Goal: Task Accomplishment & Management: Complete application form

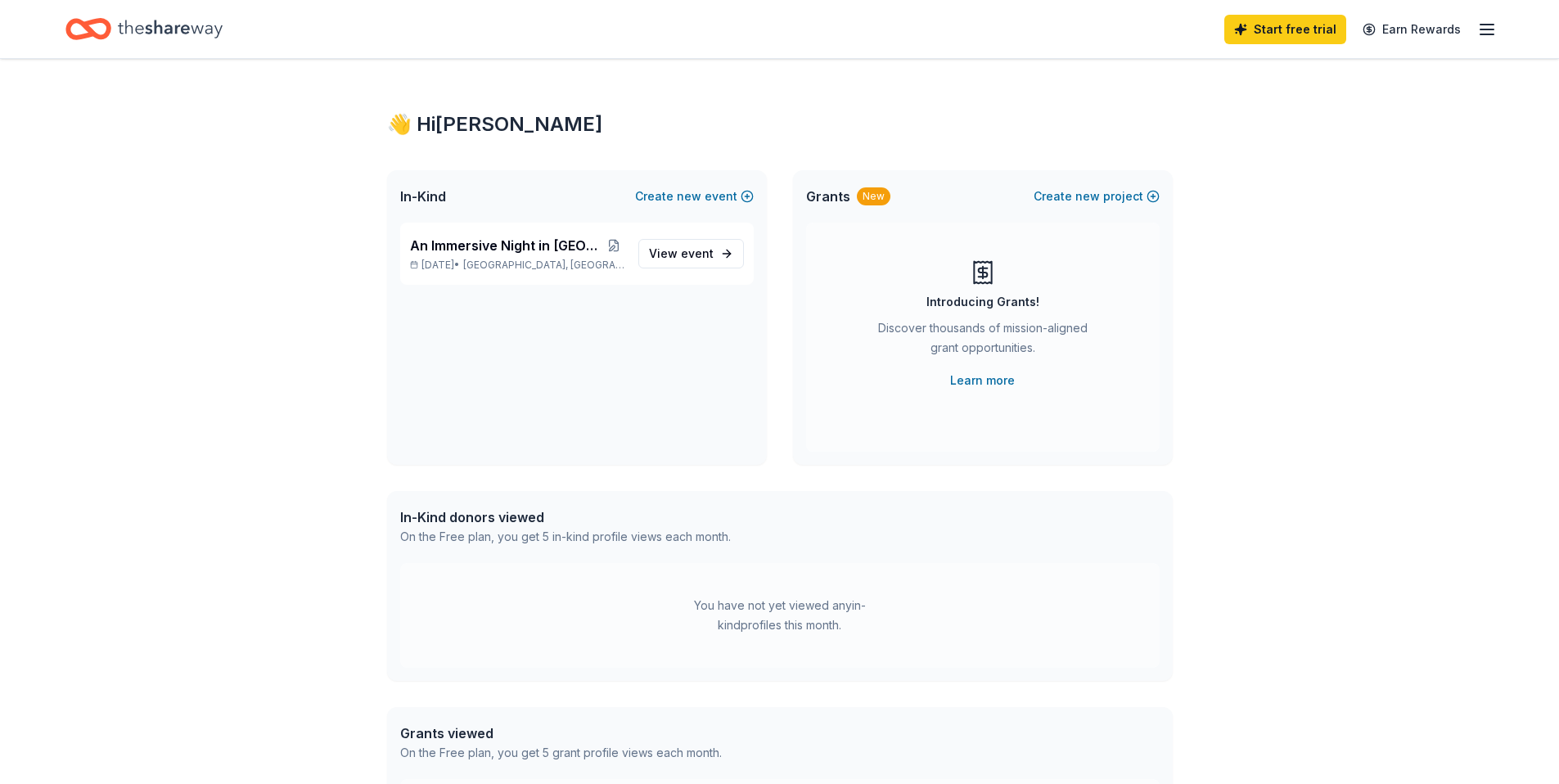
click at [147, 21] on icon "Home" at bounding box center [170, 28] width 105 height 34
click at [701, 256] on span "event" at bounding box center [698, 252] width 33 height 14
click at [139, 31] on icon "Home" at bounding box center [170, 28] width 105 height 34
click at [677, 246] on span "View event" at bounding box center [681, 250] width 64 height 19
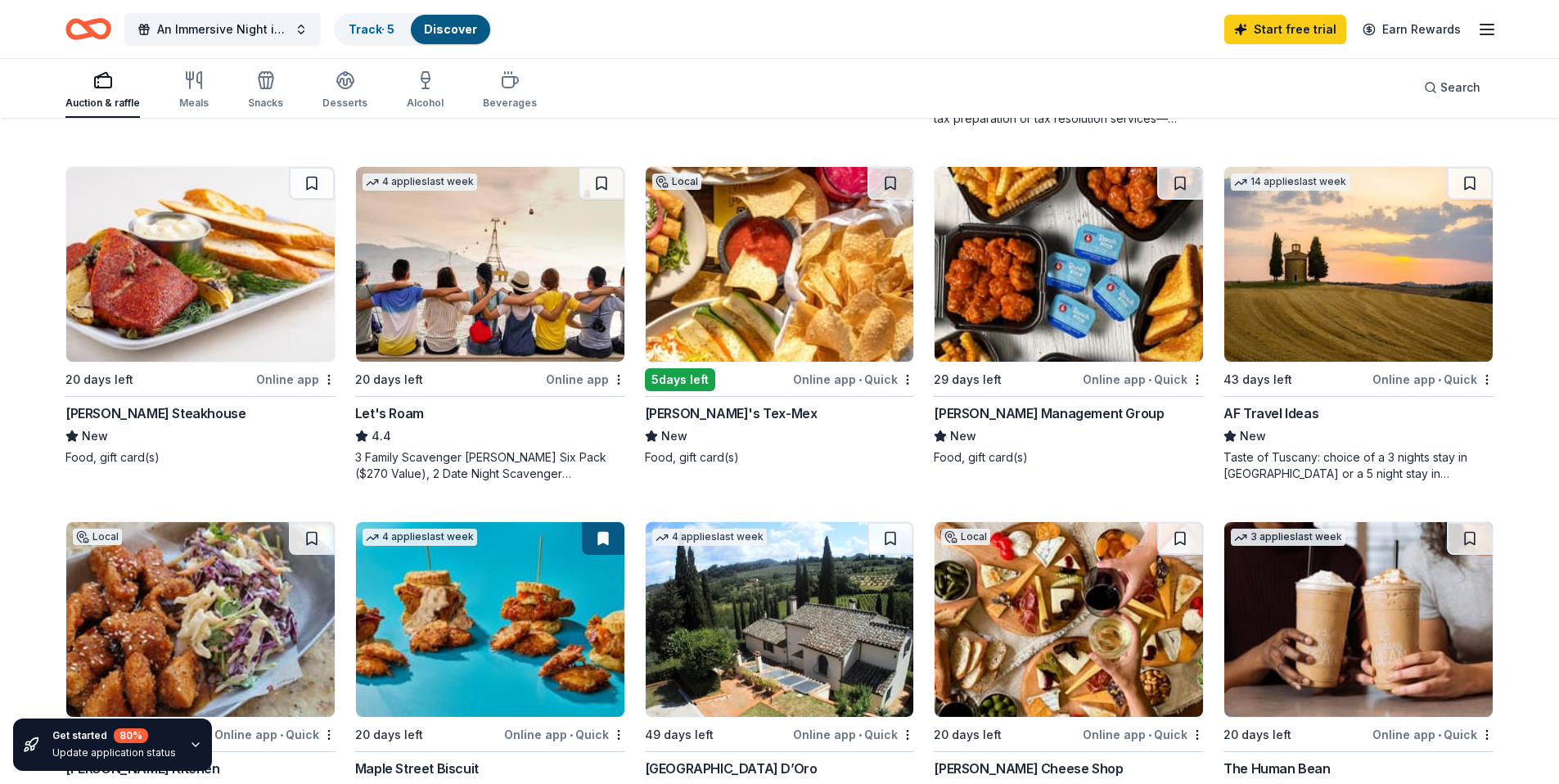
scroll to position [861, 0]
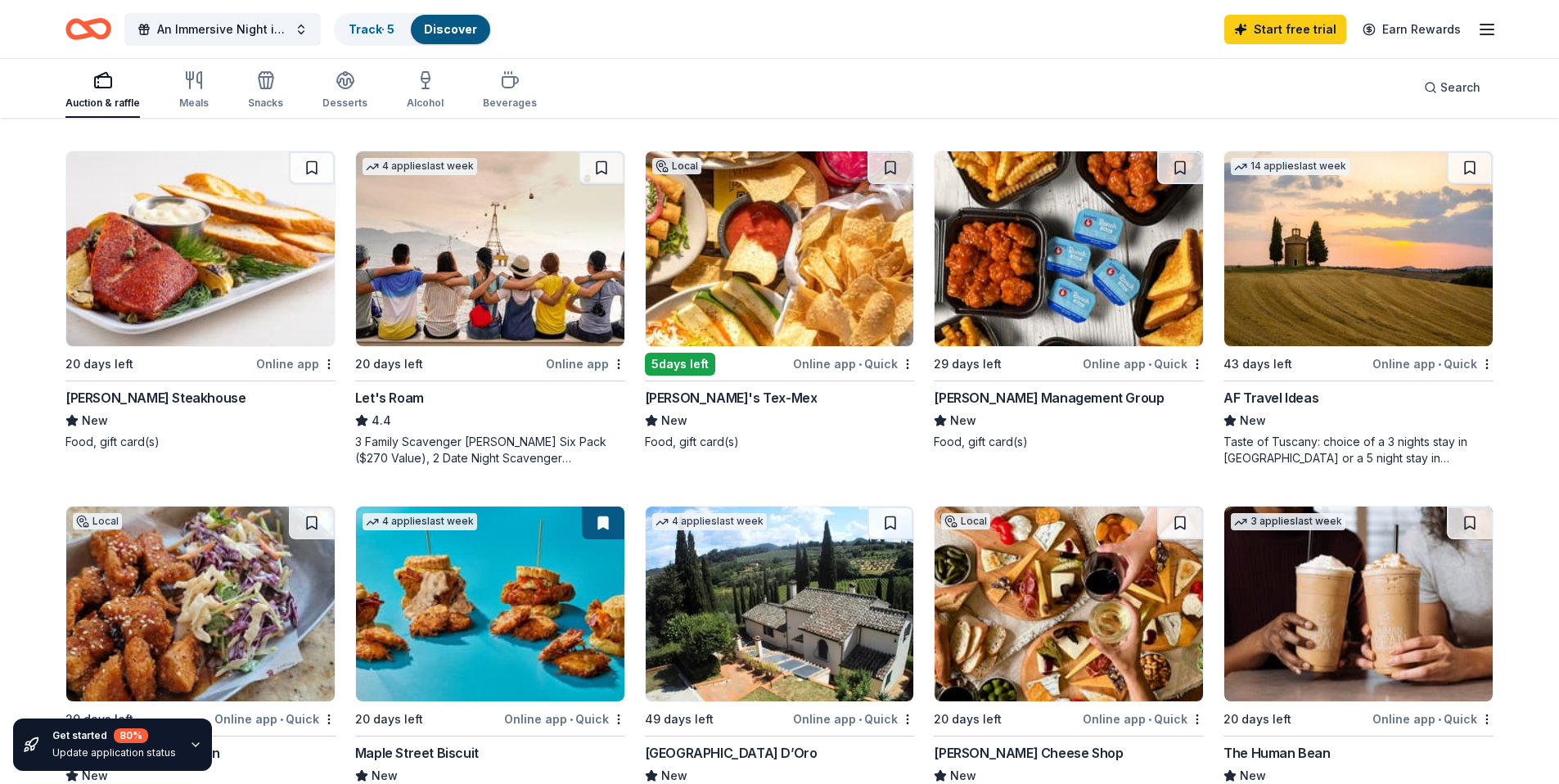
click at [206, 291] on img at bounding box center [200, 249] width 268 height 195
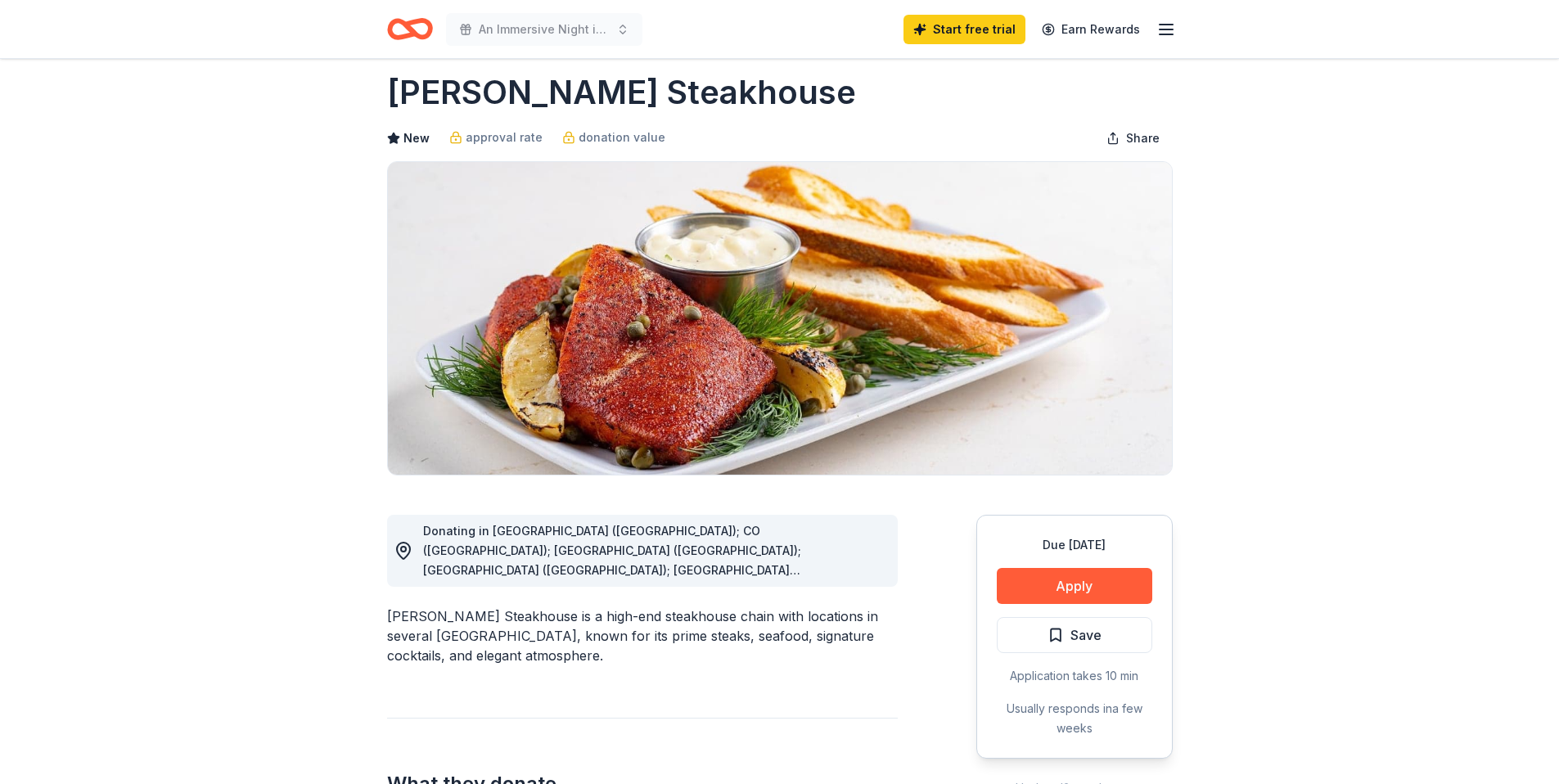
scroll to position [140, 0]
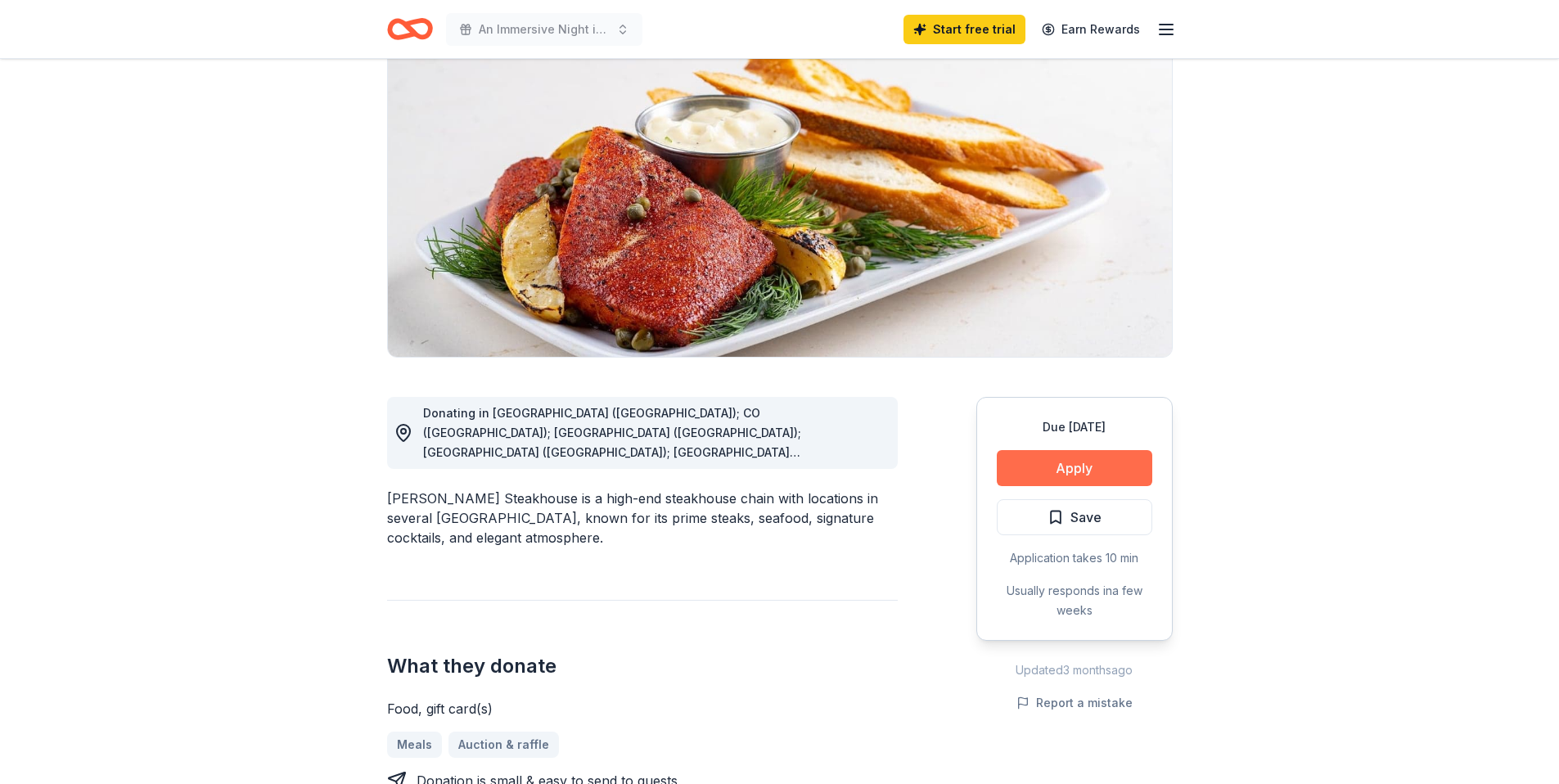
click at [1081, 472] on button "Apply" at bounding box center [1074, 467] width 155 height 36
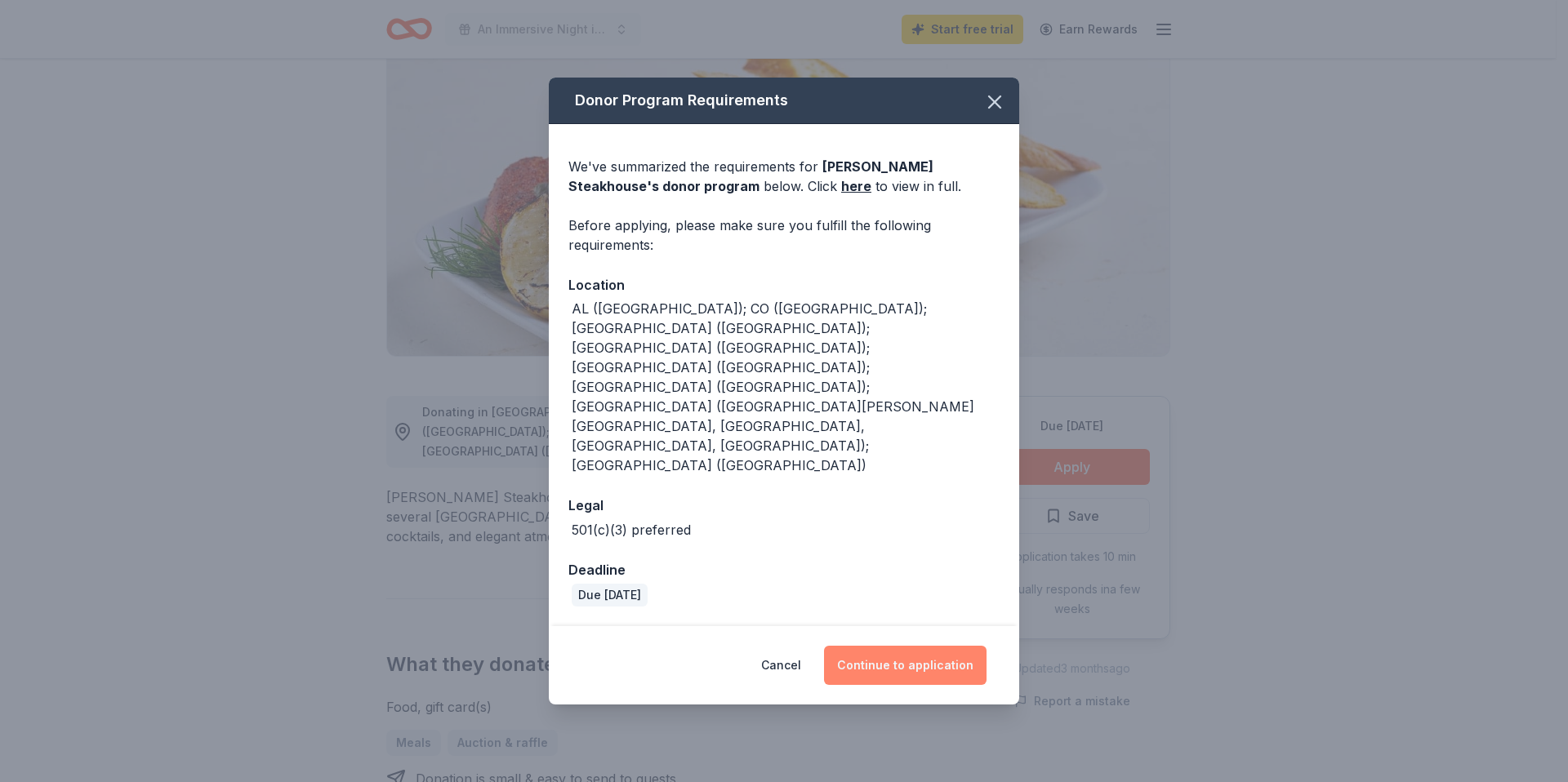
click at [887, 646] on button "Continue to application" at bounding box center [905, 665] width 162 height 39
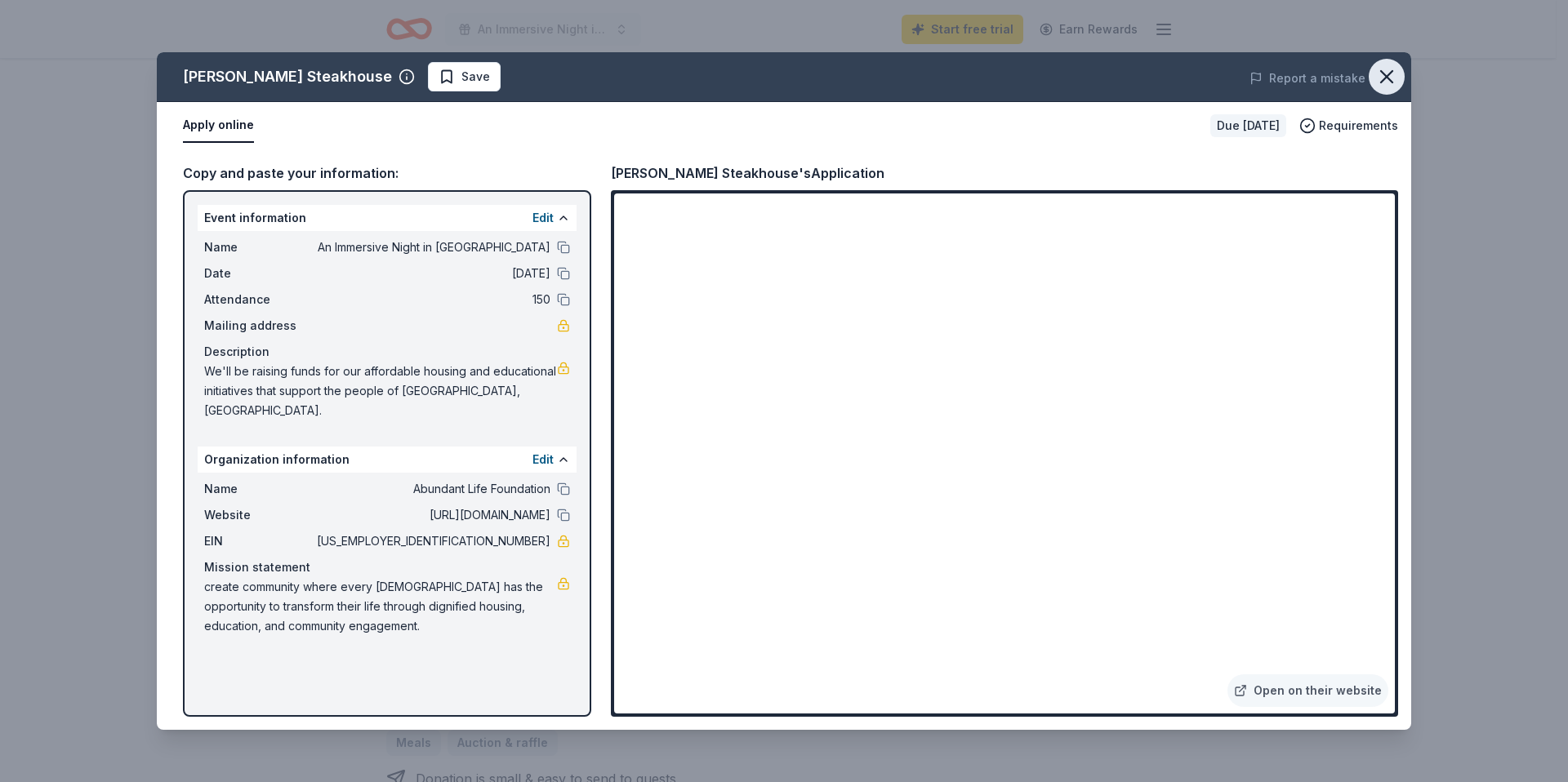
click at [1384, 78] on icon "button" at bounding box center [1387, 77] width 11 height 11
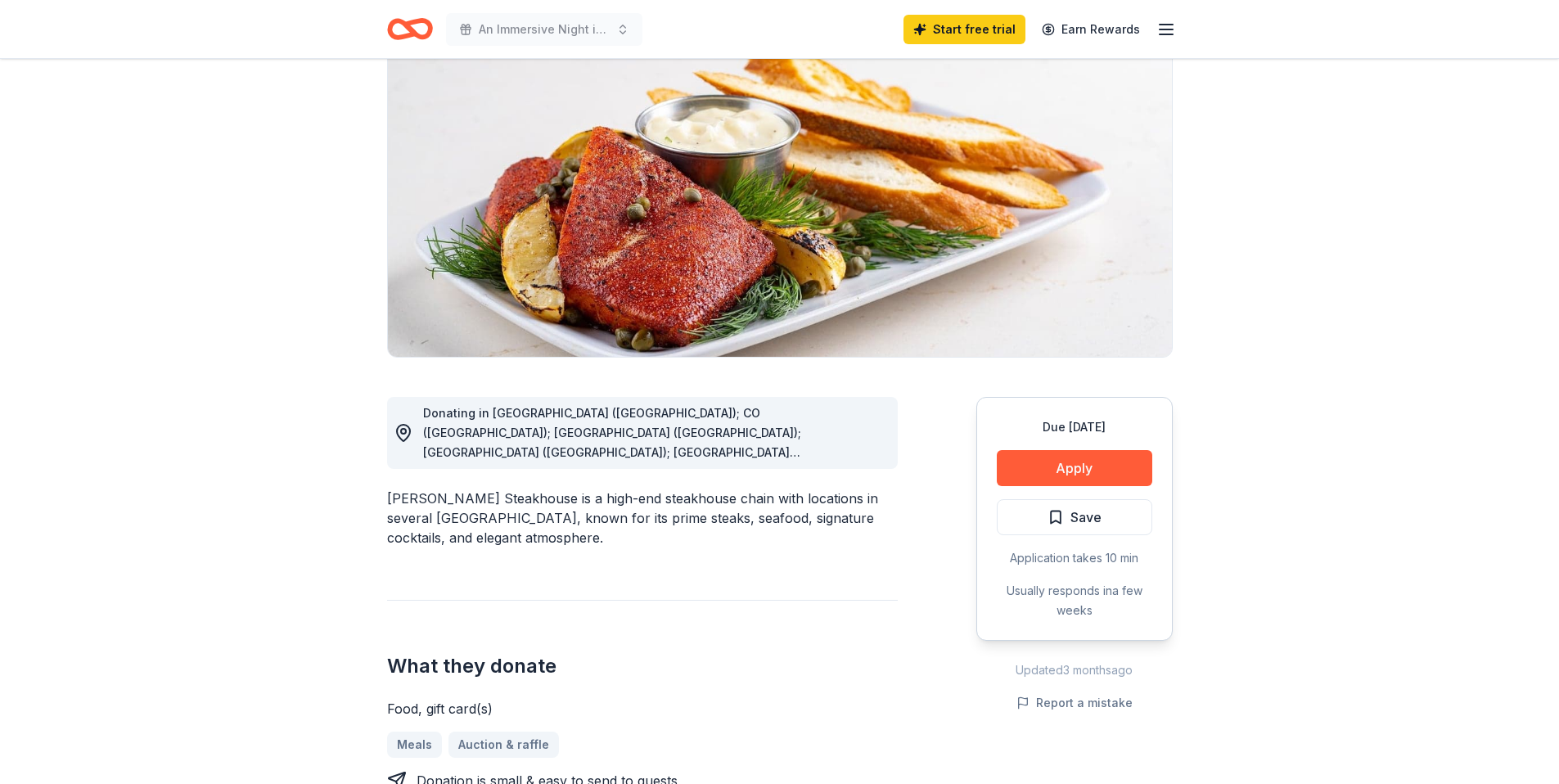
click at [1172, 34] on line "button" at bounding box center [1166, 34] width 13 height 0
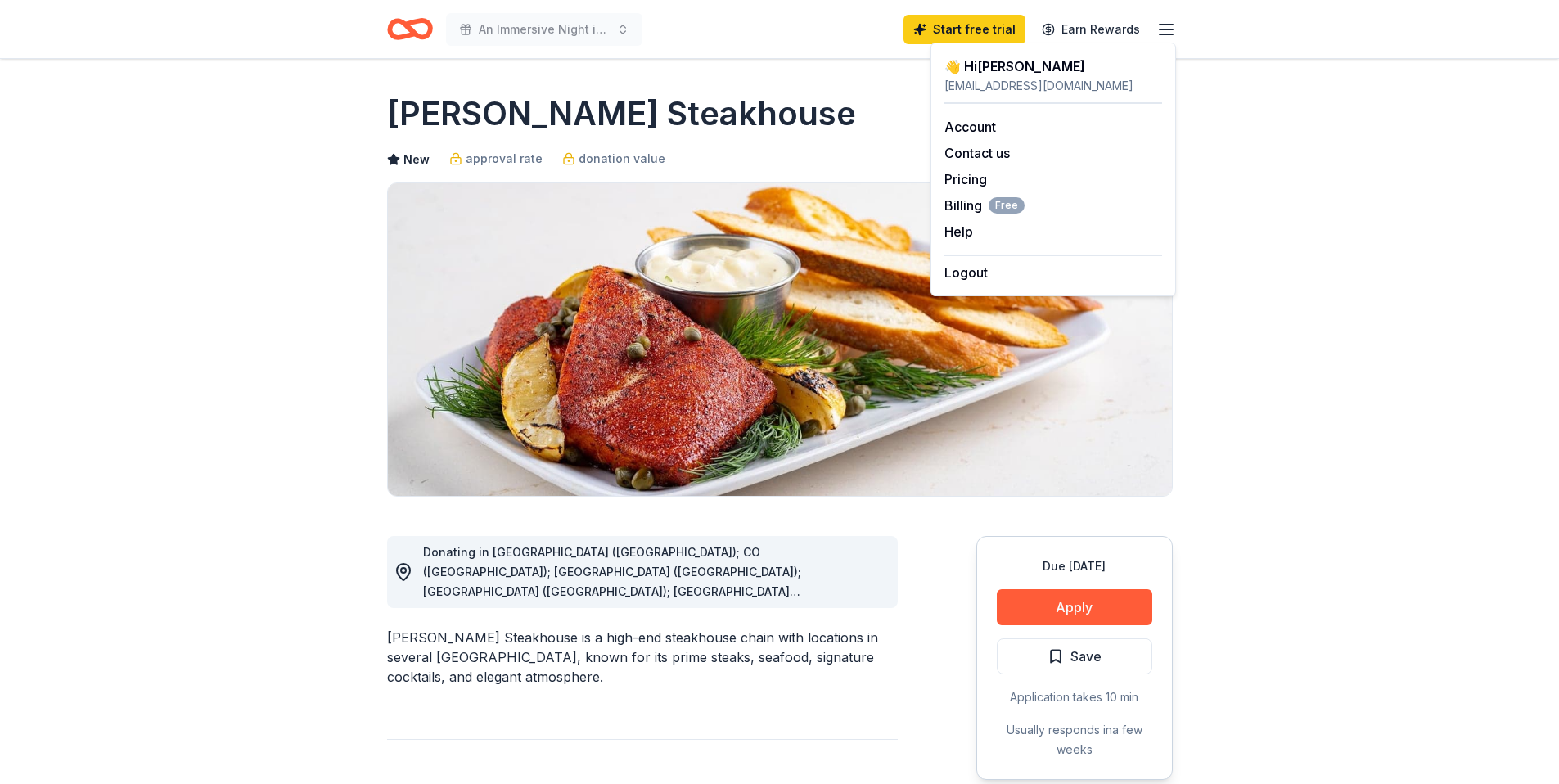
scroll to position [0, 0]
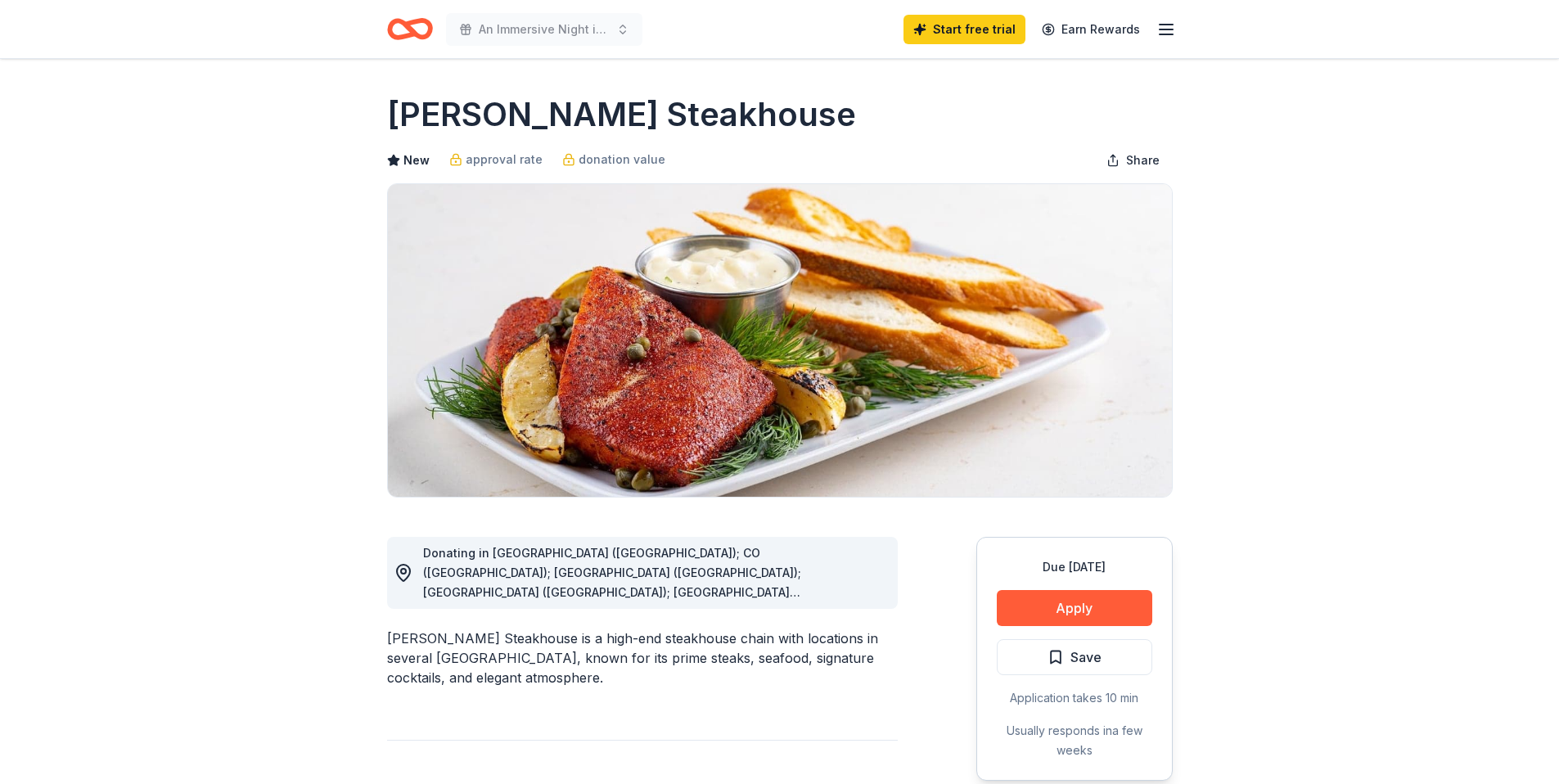
click at [1164, 29] on line "button" at bounding box center [1166, 29] width 13 height 0
click at [409, 27] on icon "Home" at bounding box center [417, 28] width 26 height 17
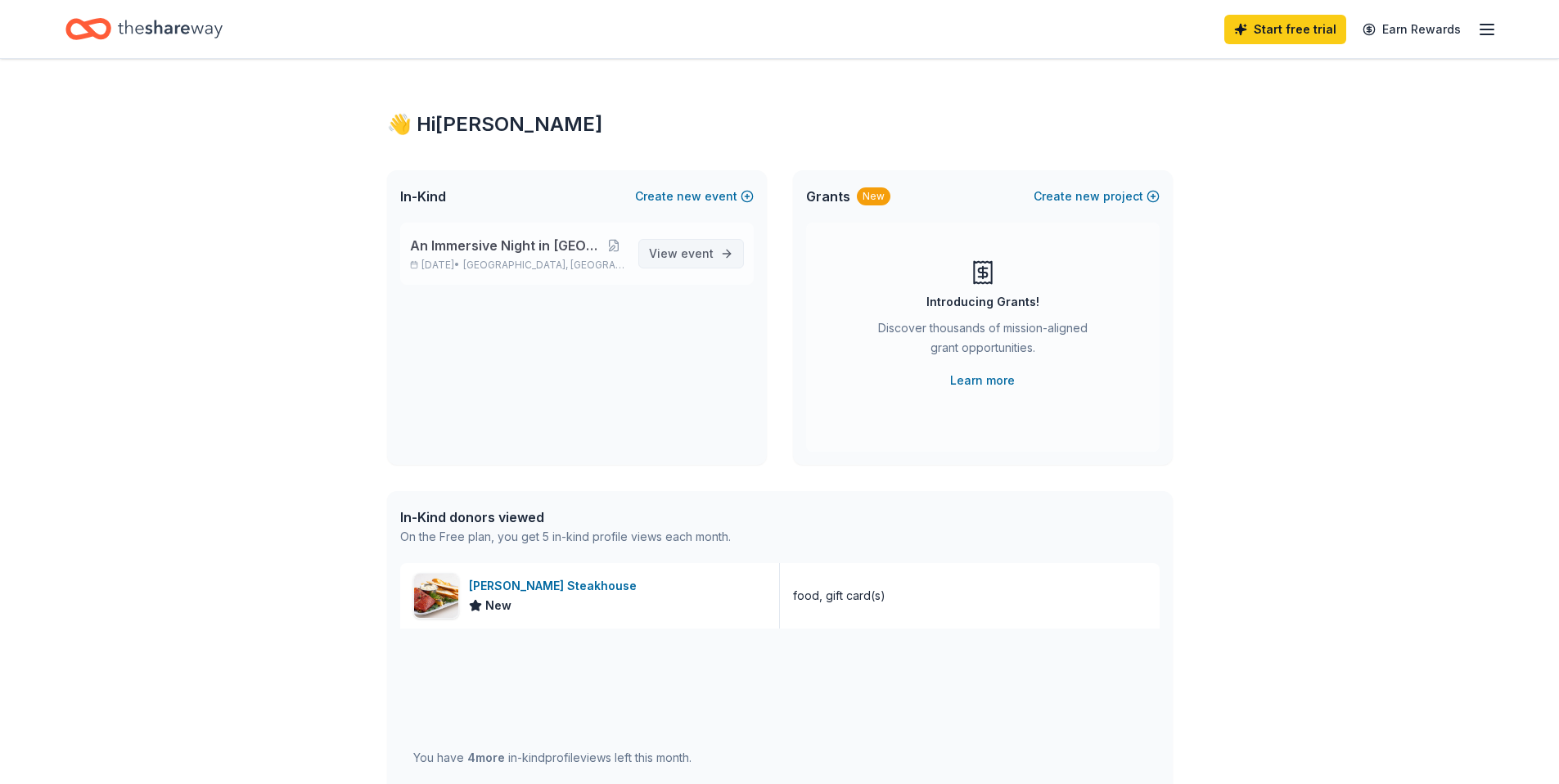
click at [675, 253] on span "View event" at bounding box center [681, 253] width 64 height 19
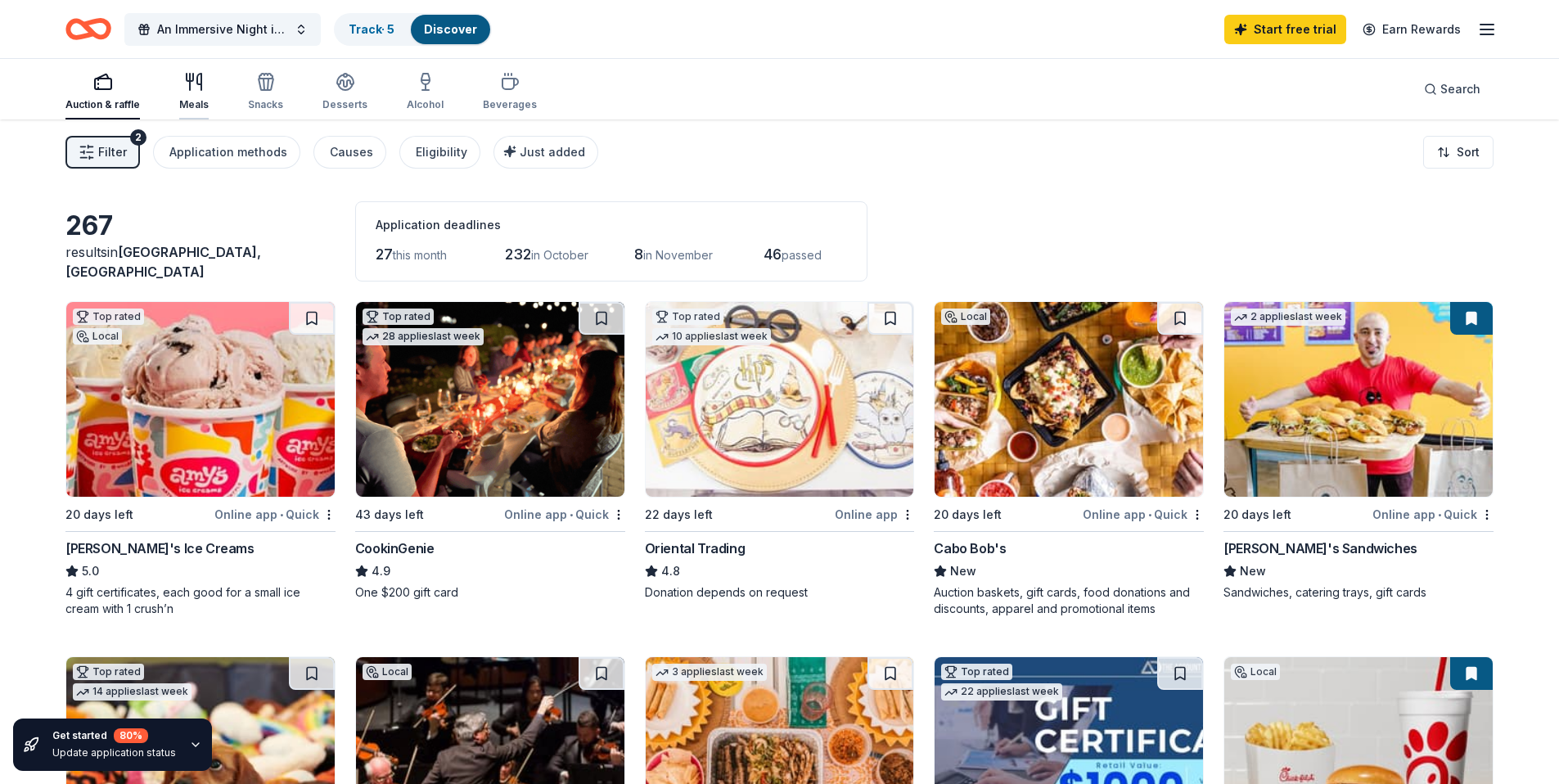
click at [193, 92] on div "Meals" at bounding box center [194, 91] width 29 height 39
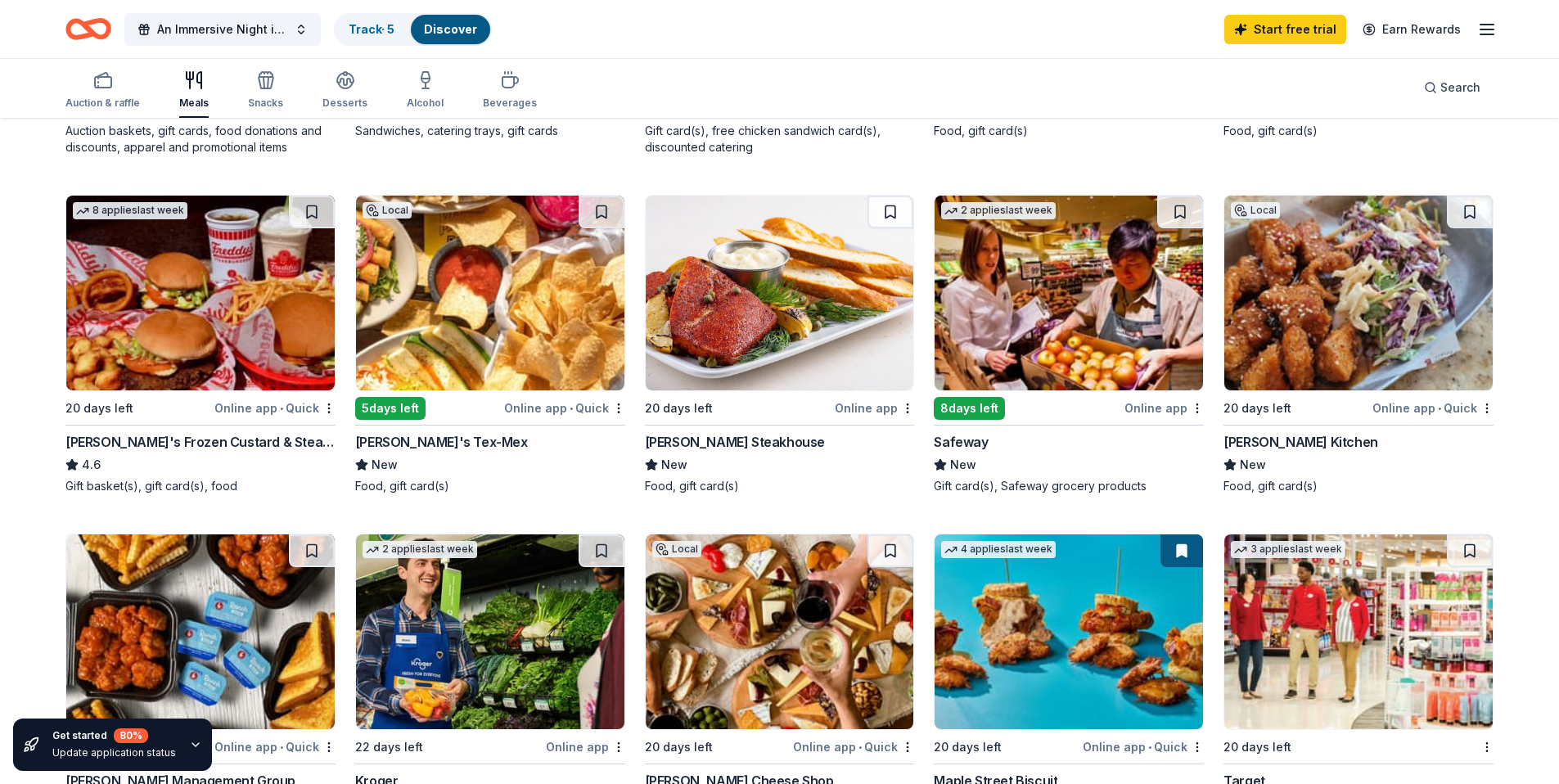
scroll to position [379, 0]
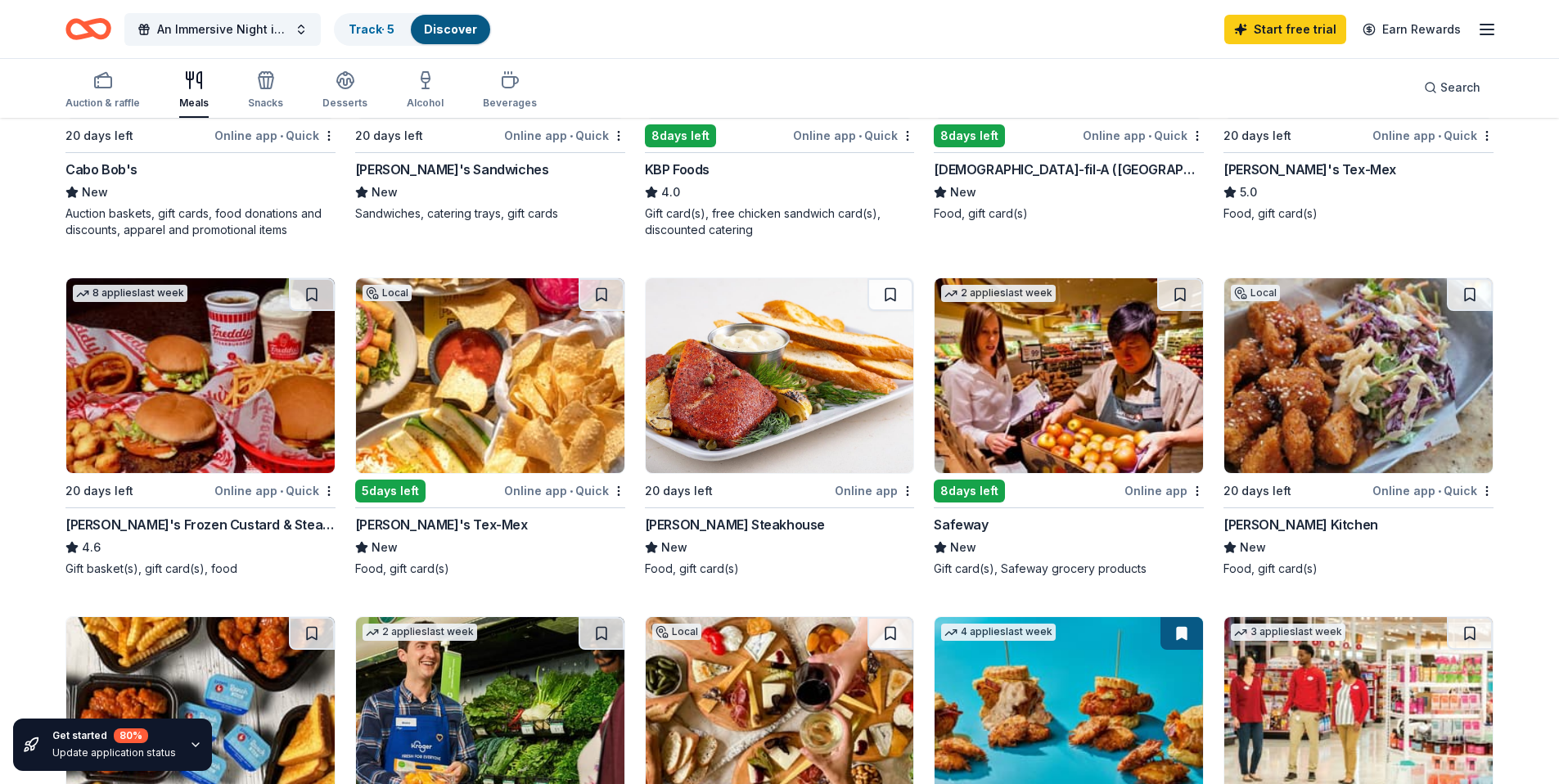
click at [1363, 362] on img at bounding box center [1359, 375] width 268 height 195
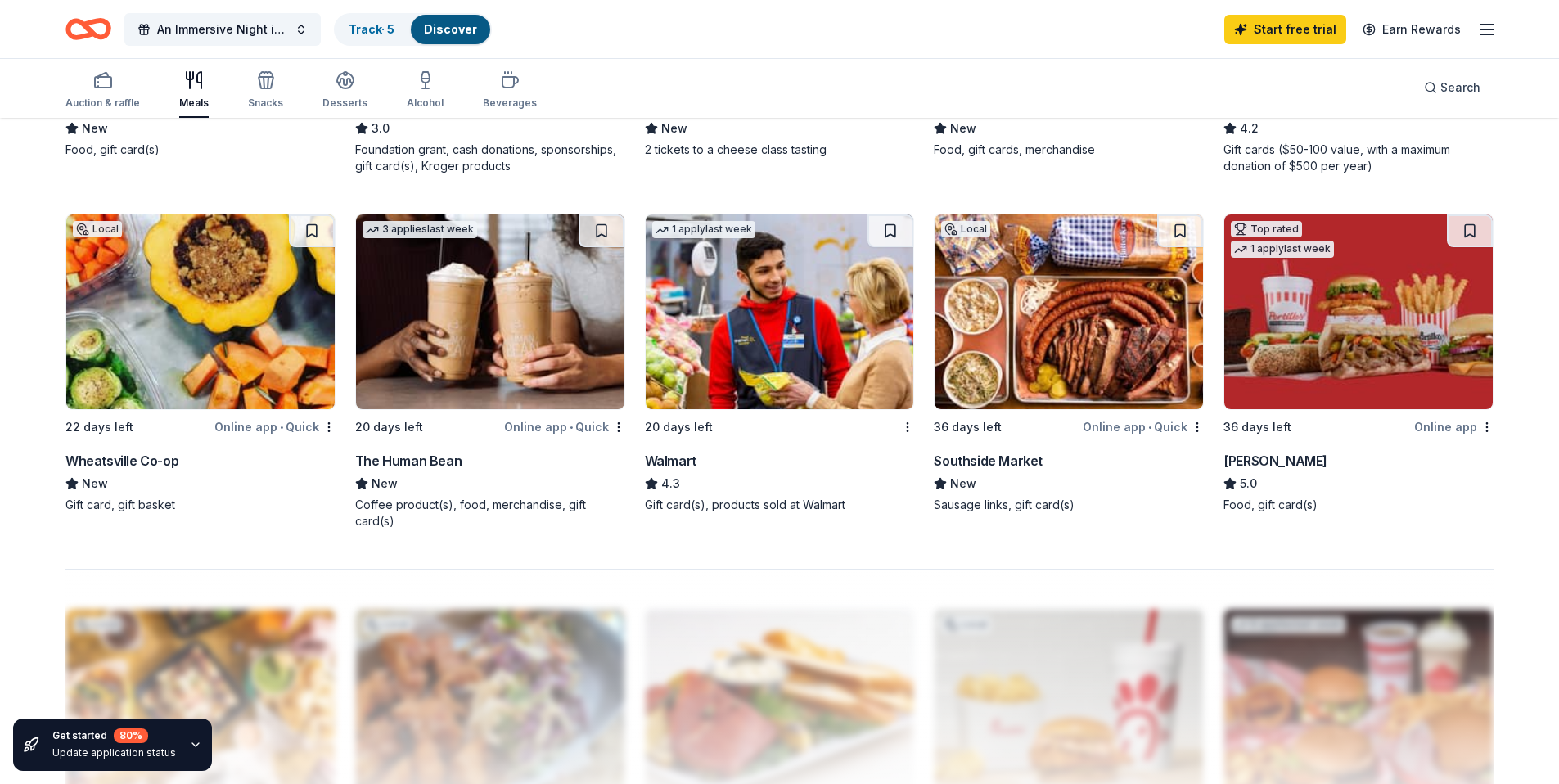
scroll to position [1177, 0]
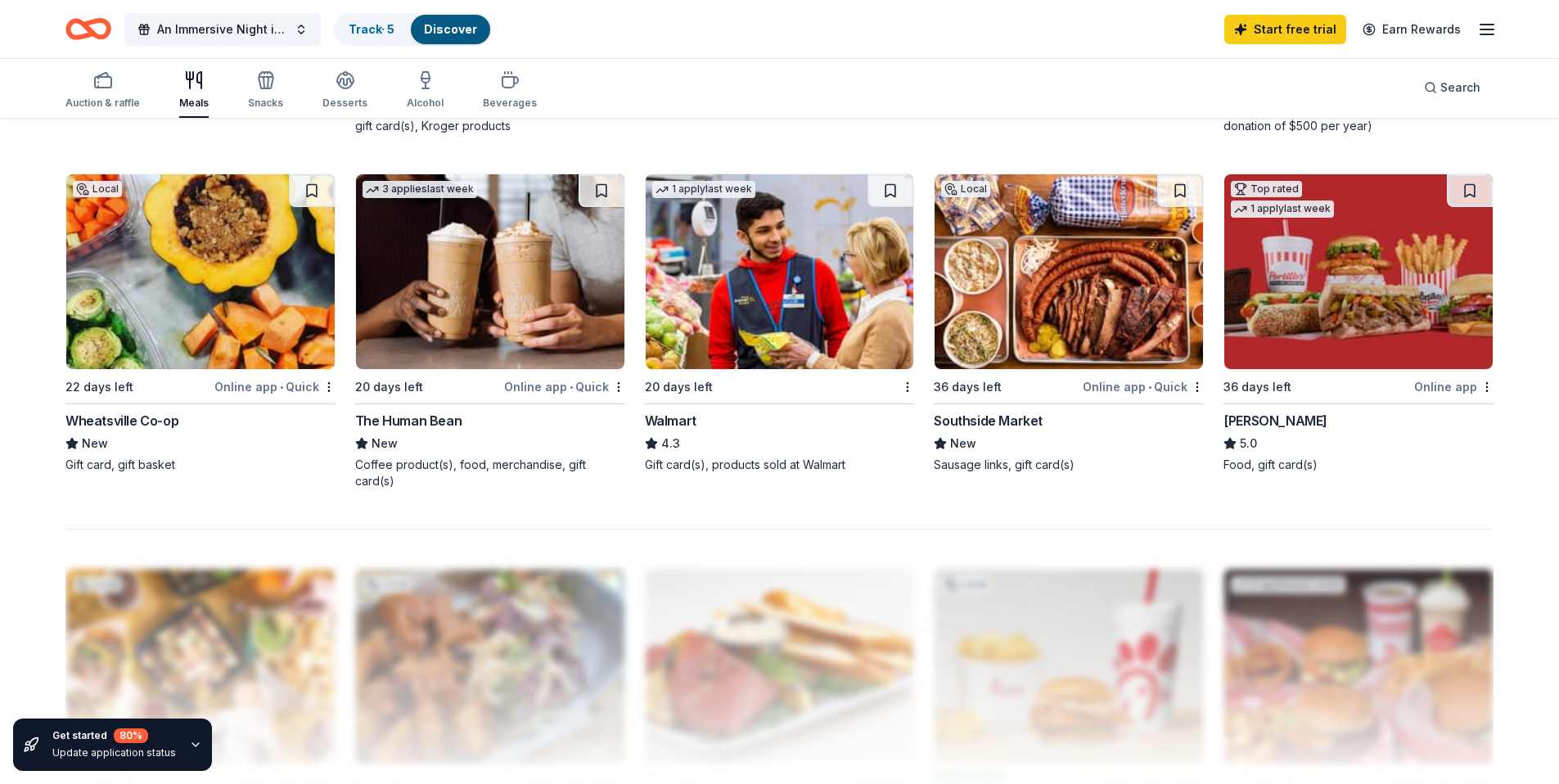
click at [1071, 281] on img at bounding box center [1069, 272] width 268 height 195
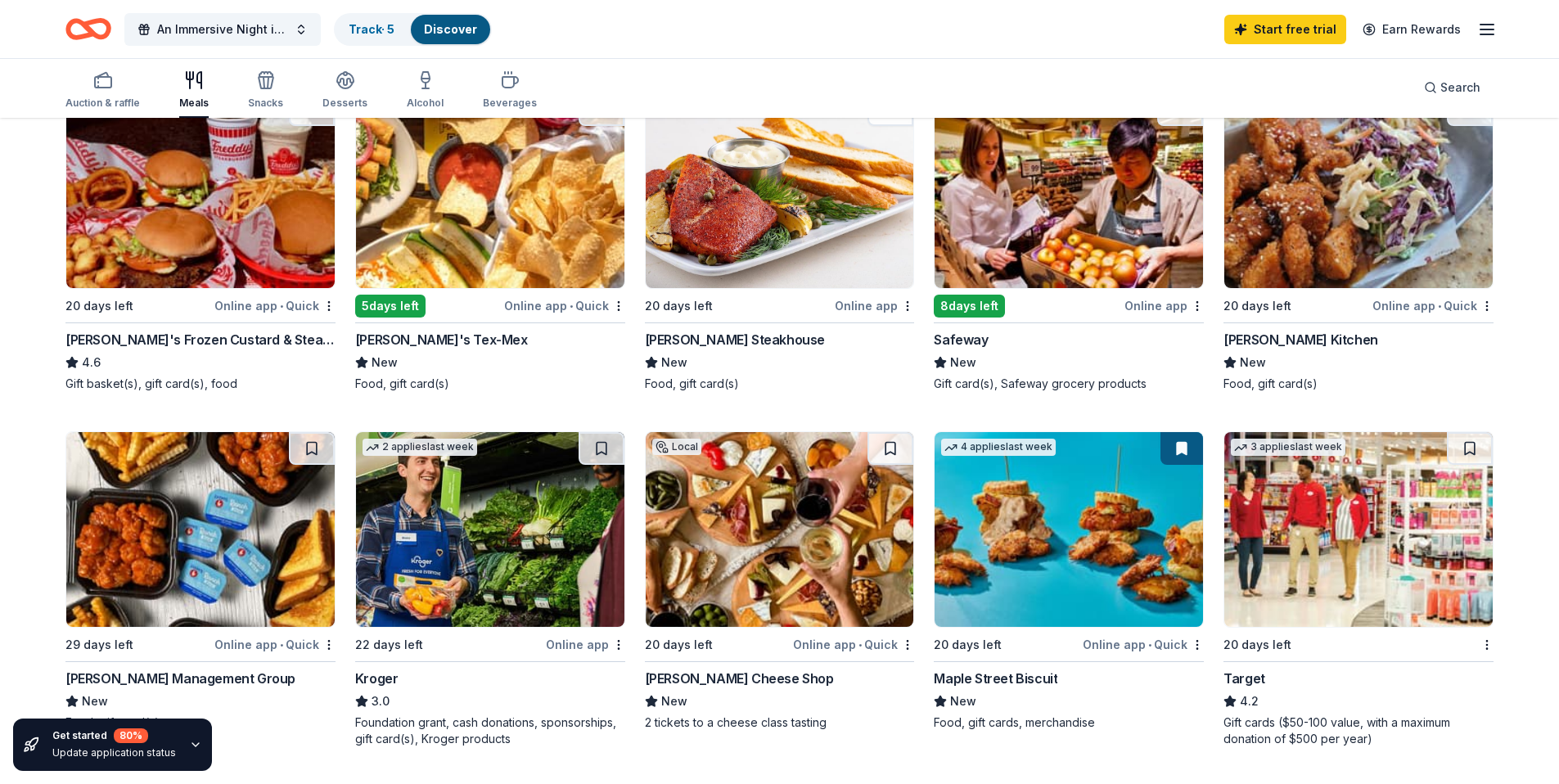
scroll to position [563, 0]
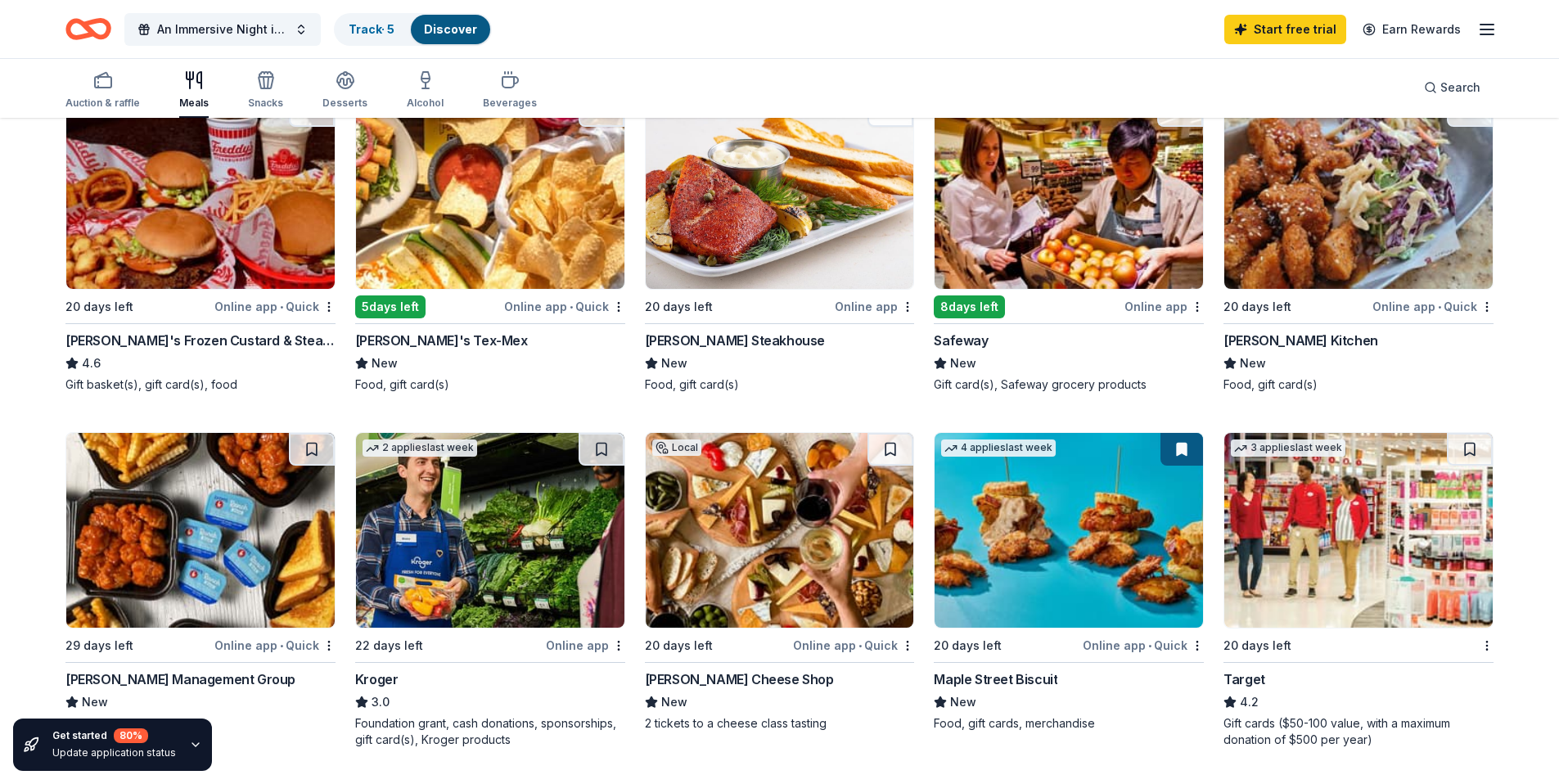
click at [1088, 543] on img at bounding box center [1069, 531] width 268 height 195
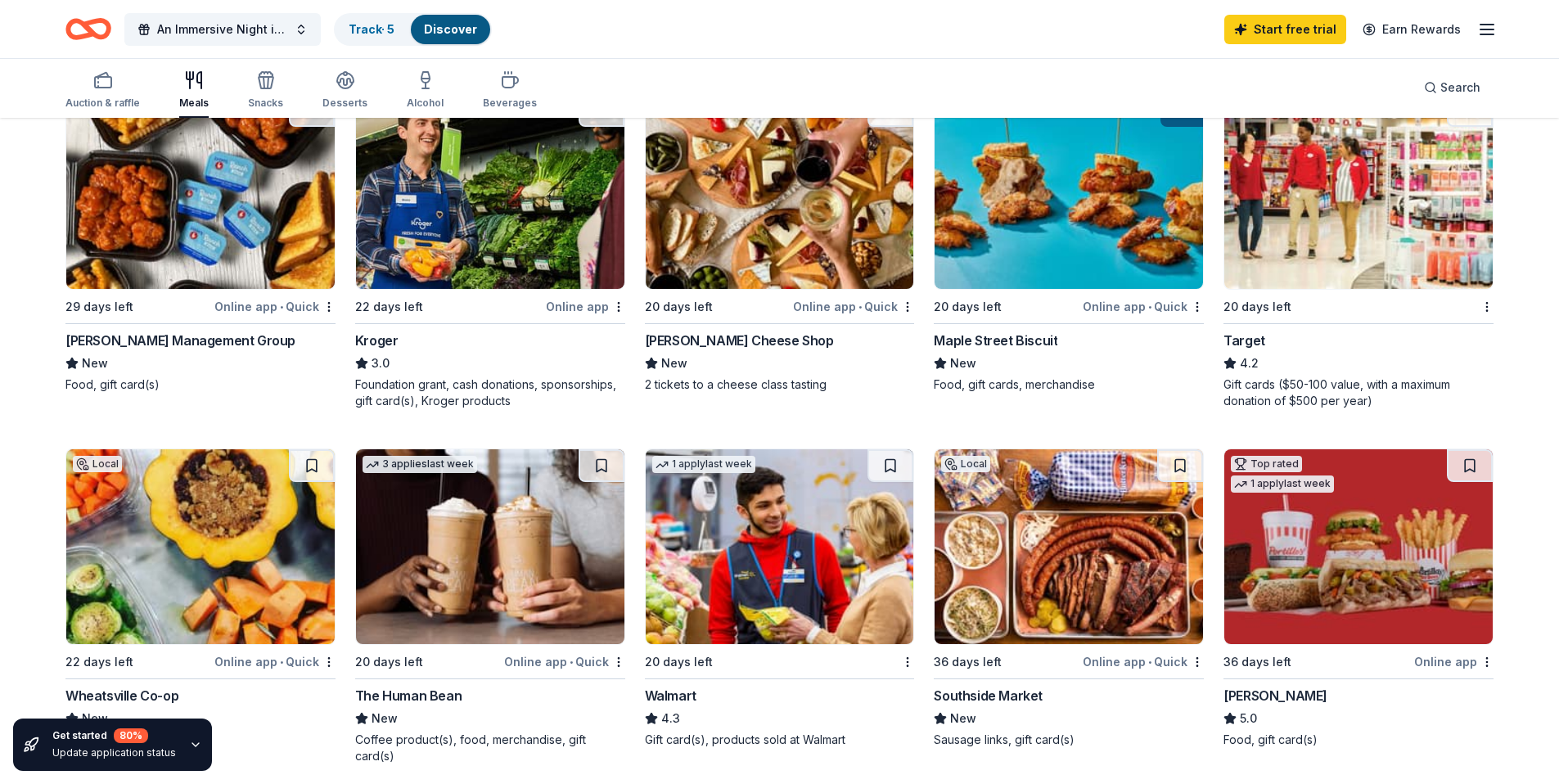
scroll to position [0, 0]
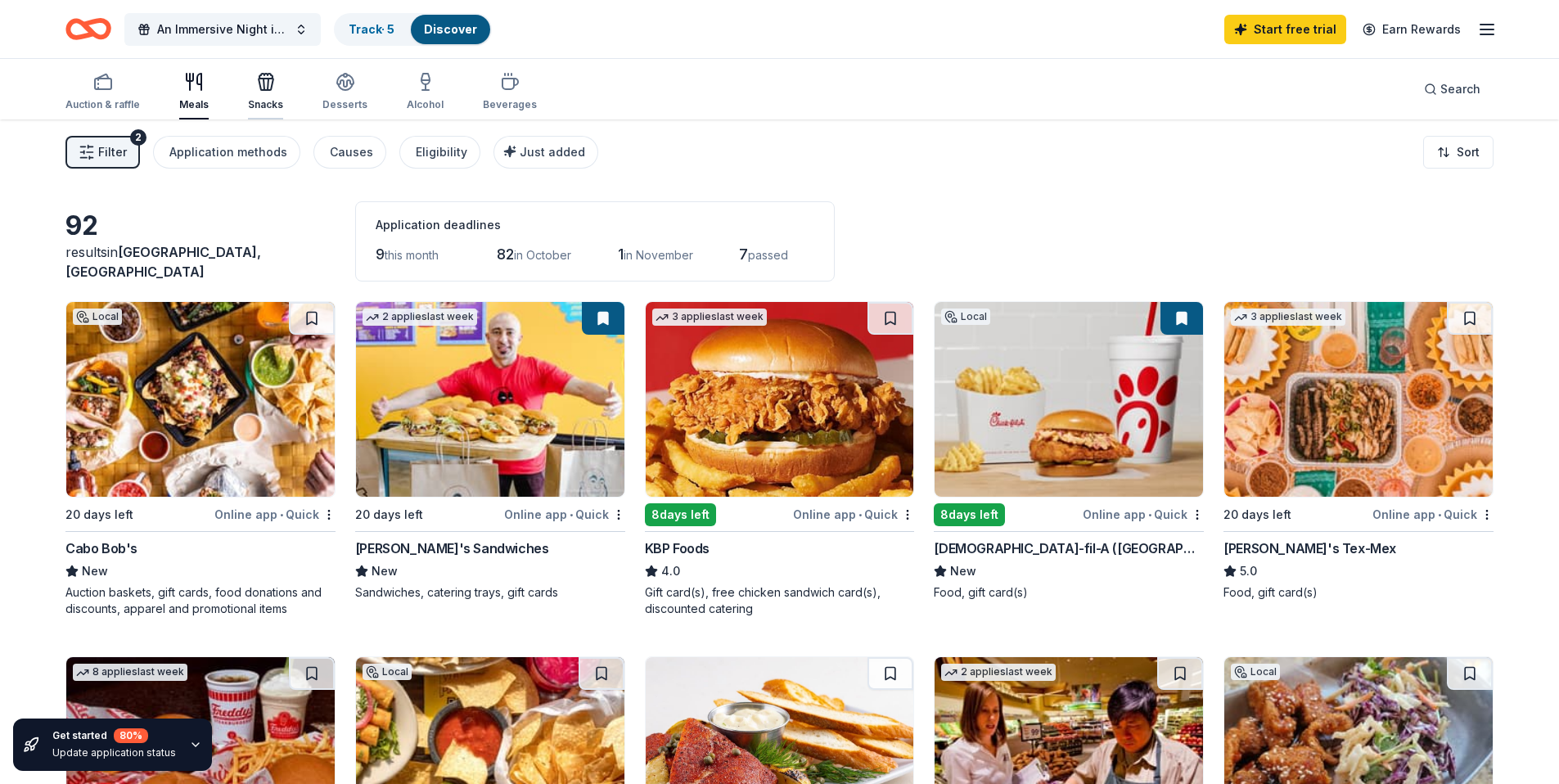
click at [264, 86] on icon "button" at bounding box center [264, 84] width 1 height 11
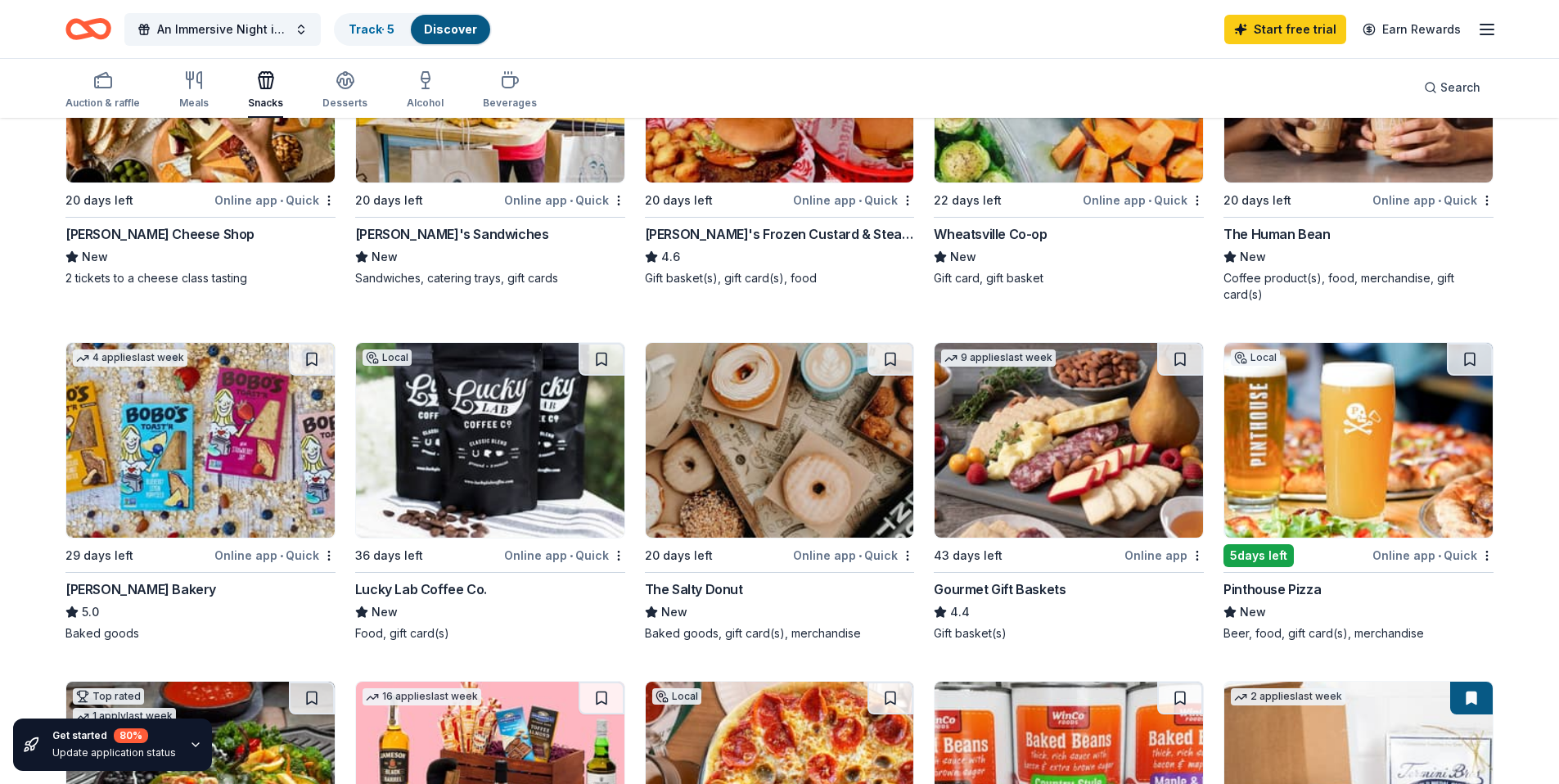
scroll to position [364, 0]
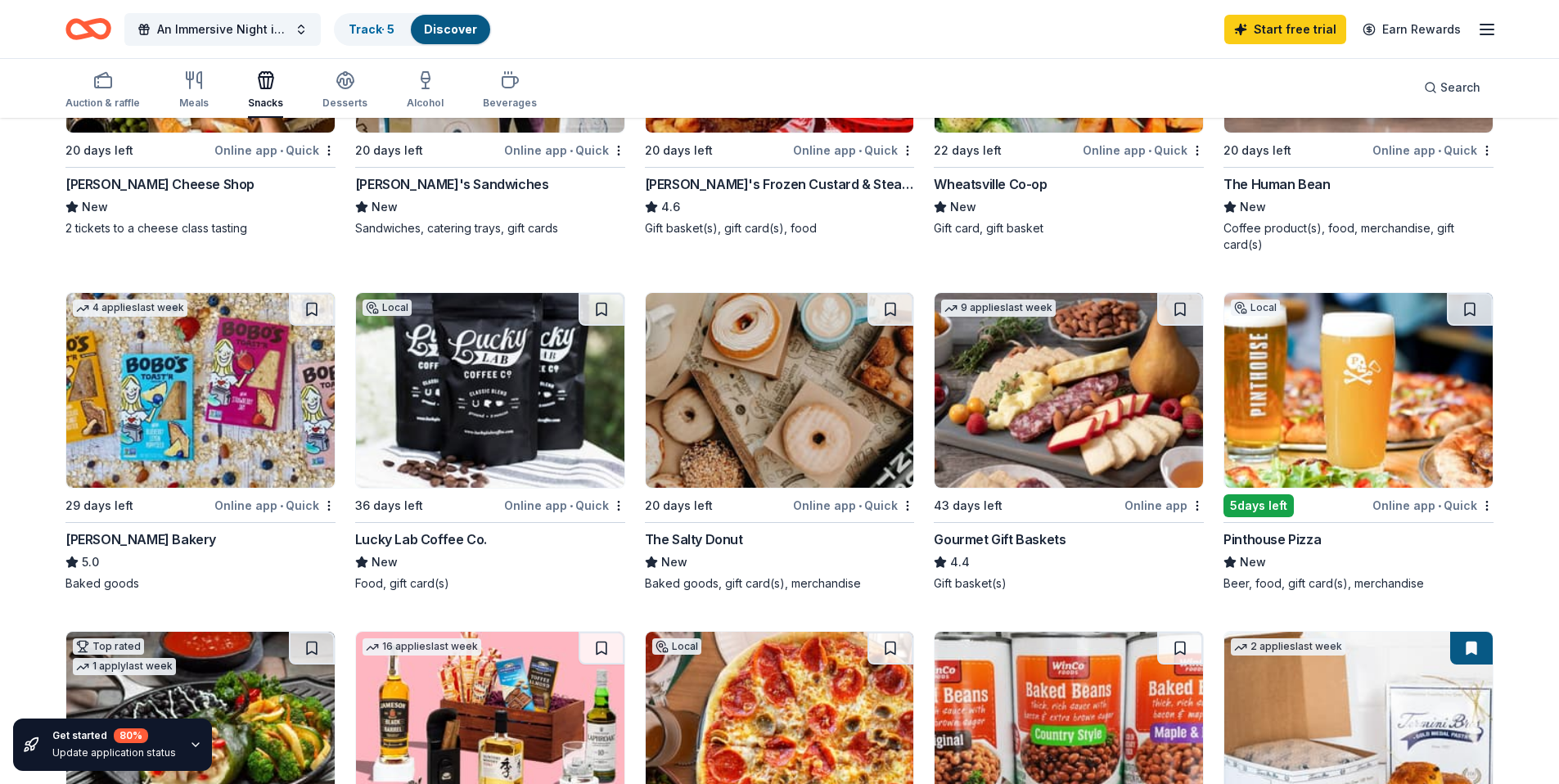
click at [1313, 379] on img at bounding box center [1359, 390] width 268 height 195
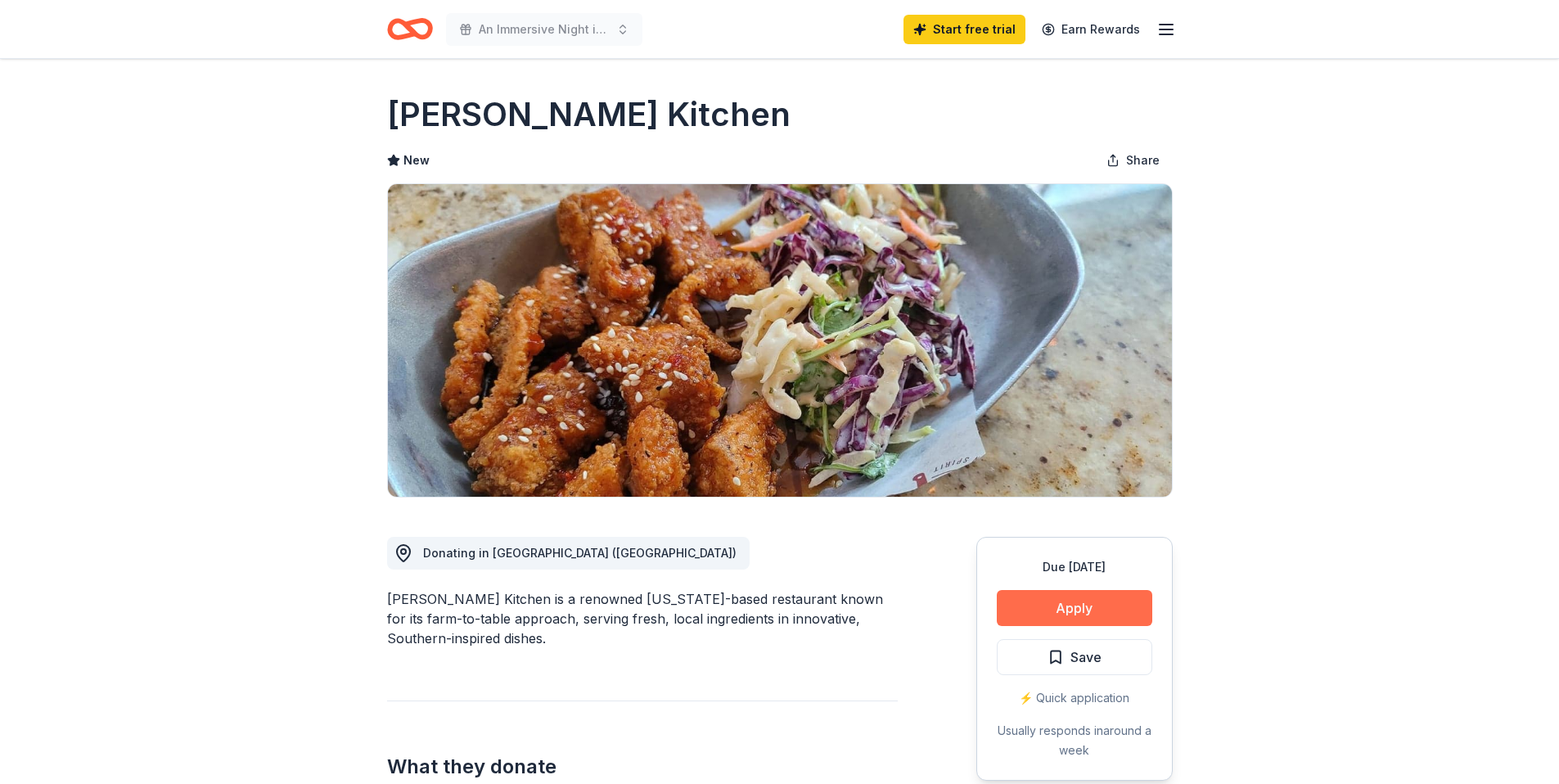
click at [1079, 599] on button "Apply" at bounding box center [1074, 608] width 155 height 36
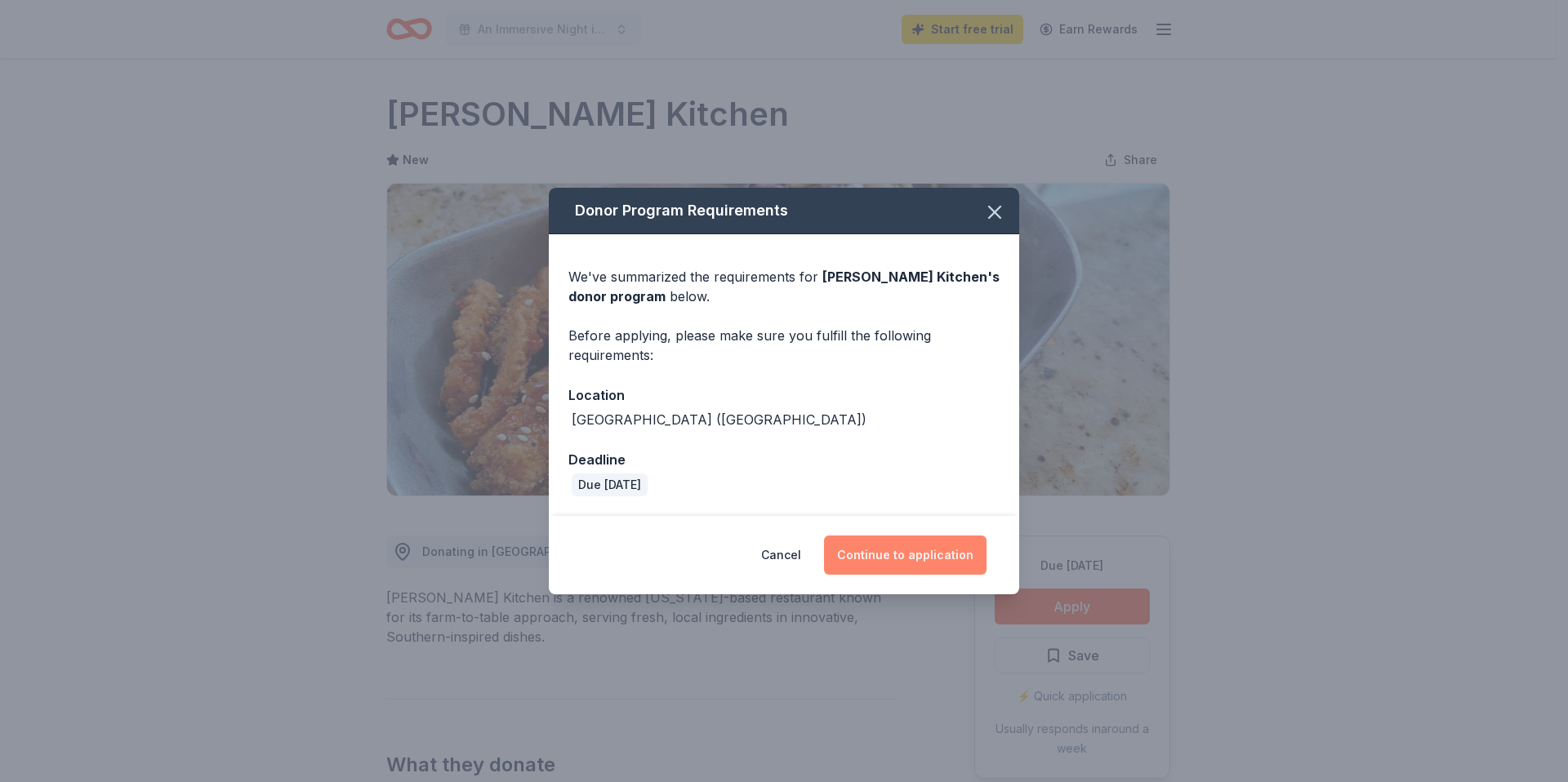
click at [917, 558] on button "Continue to application" at bounding box center [905, 555] width 162 height 39
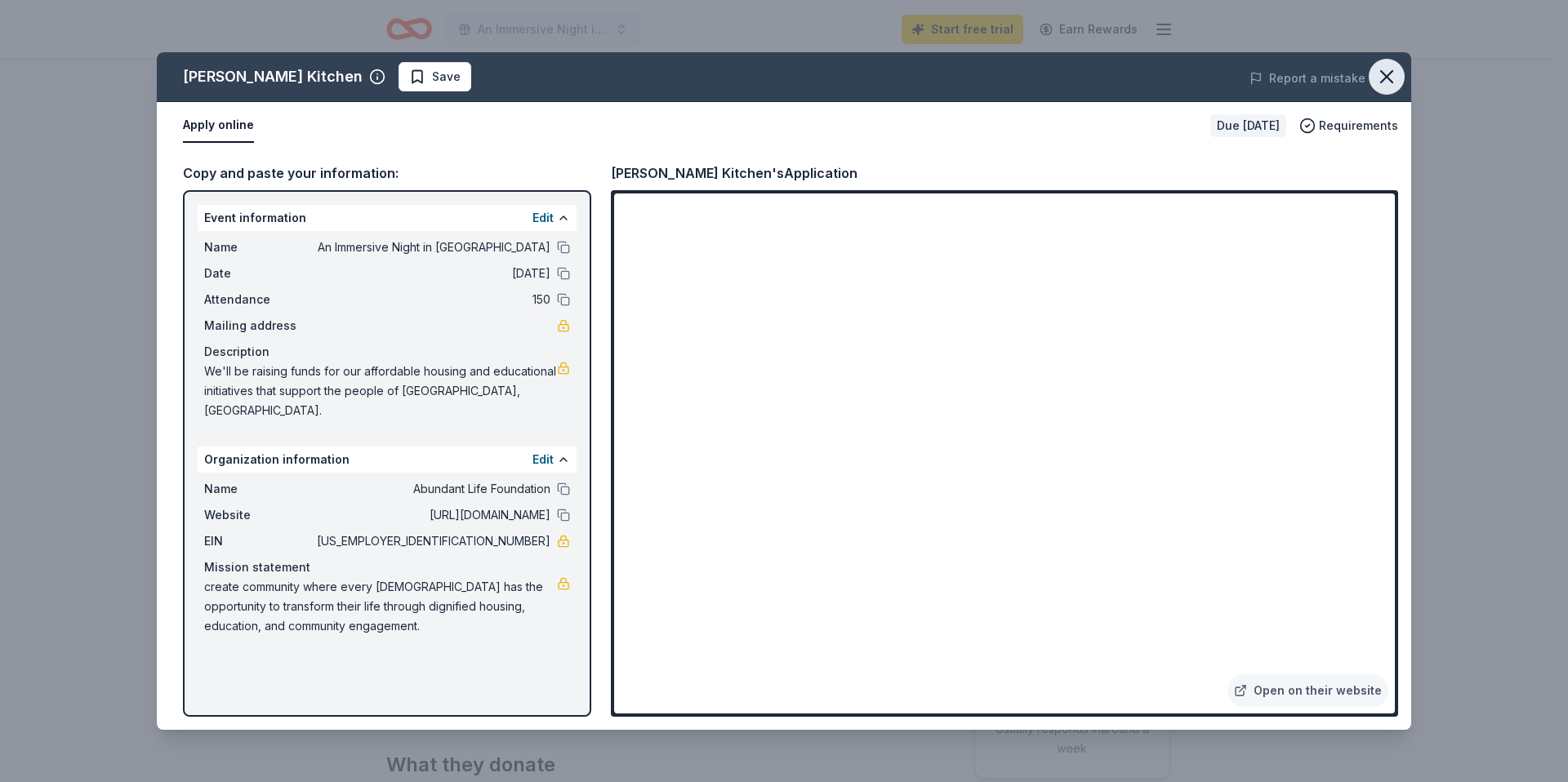
click at [1384, 80] on icon "button" at bounding box center [1386, 76] width 23 height 23
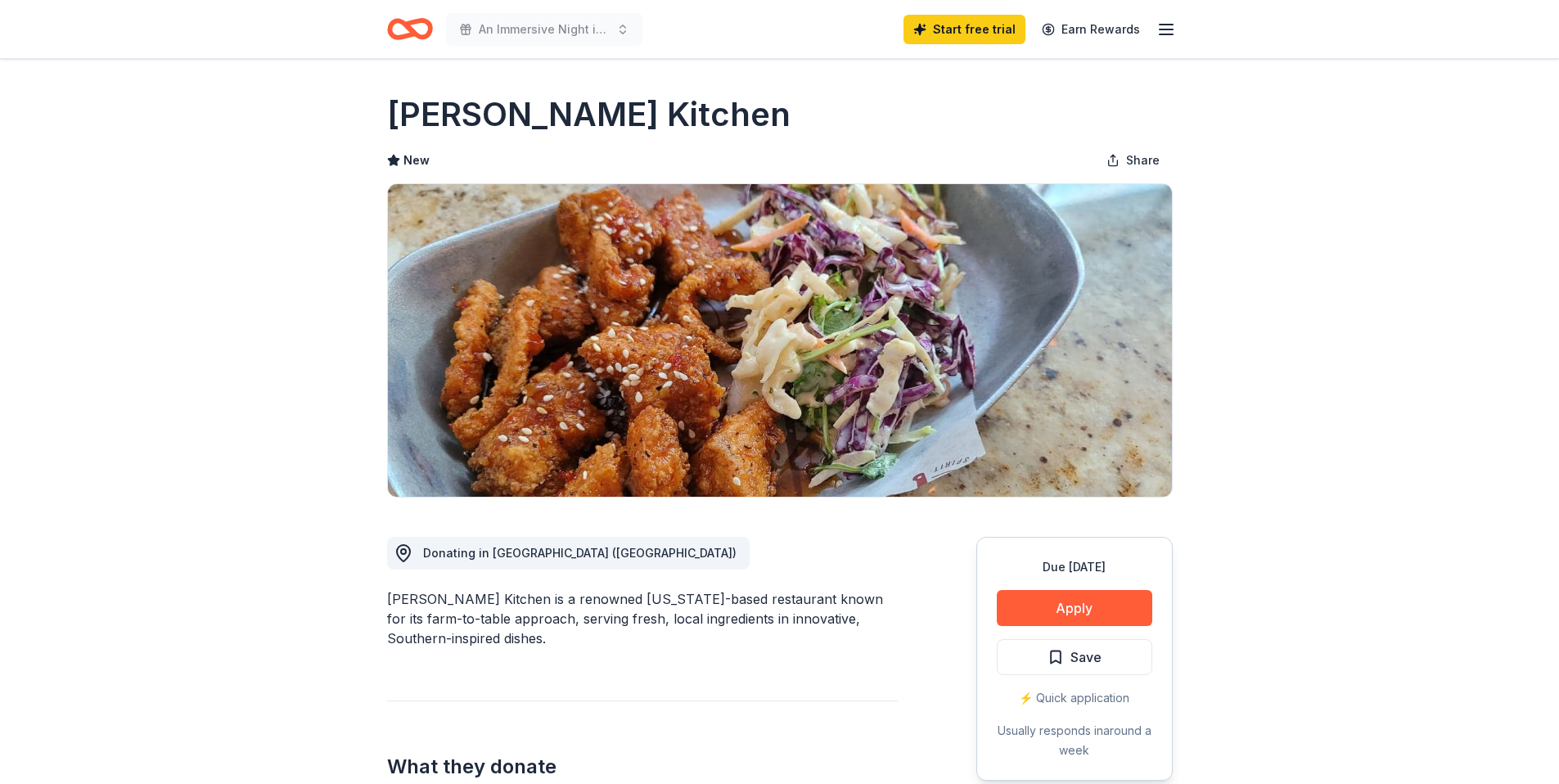
click at [409, 28] on icon "Home" at bounding box center [417, 28] width 26 height 17
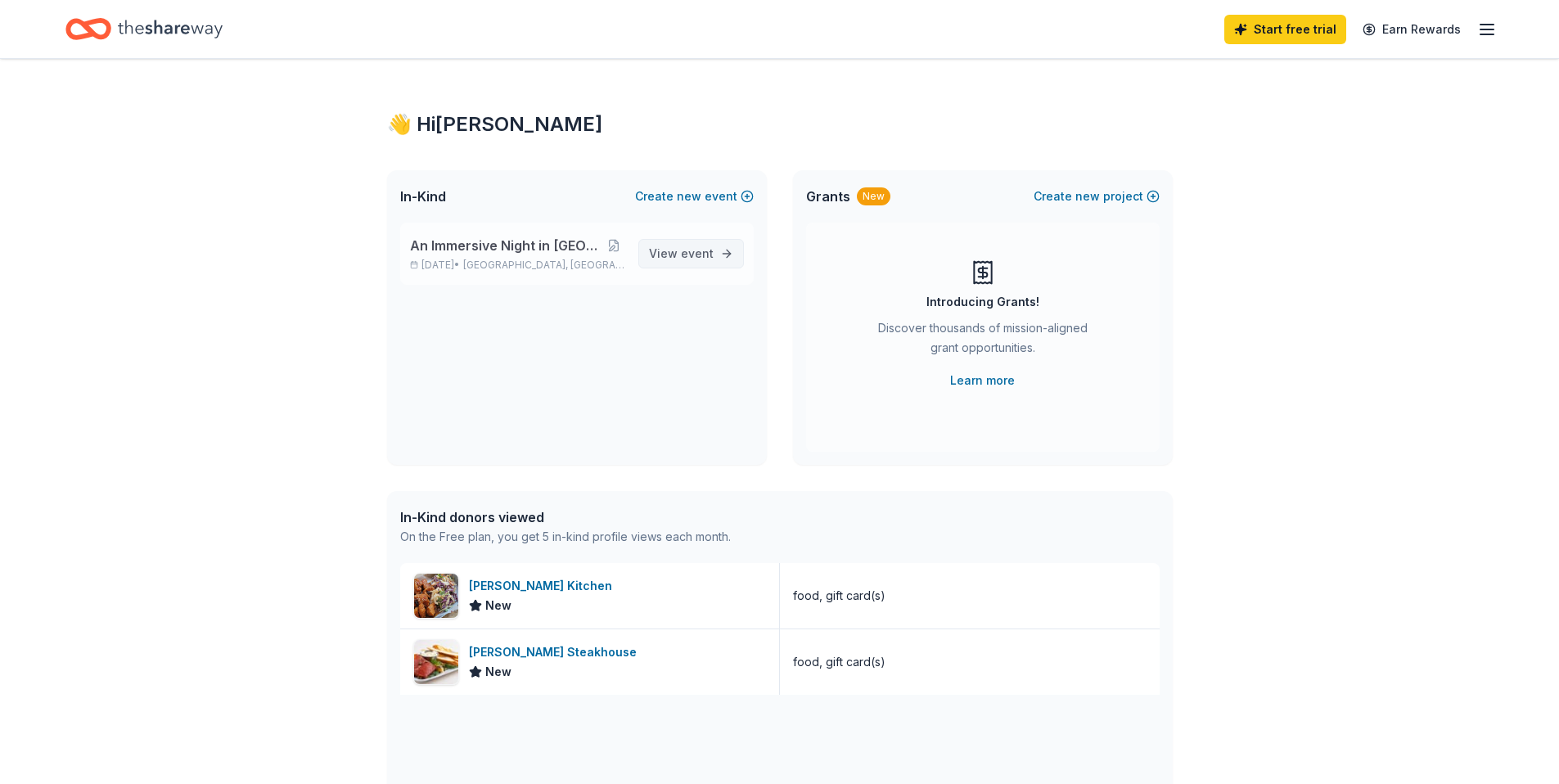
click at [686, 248] on span "event" at bounding box center [698, 252] width 33 height 14
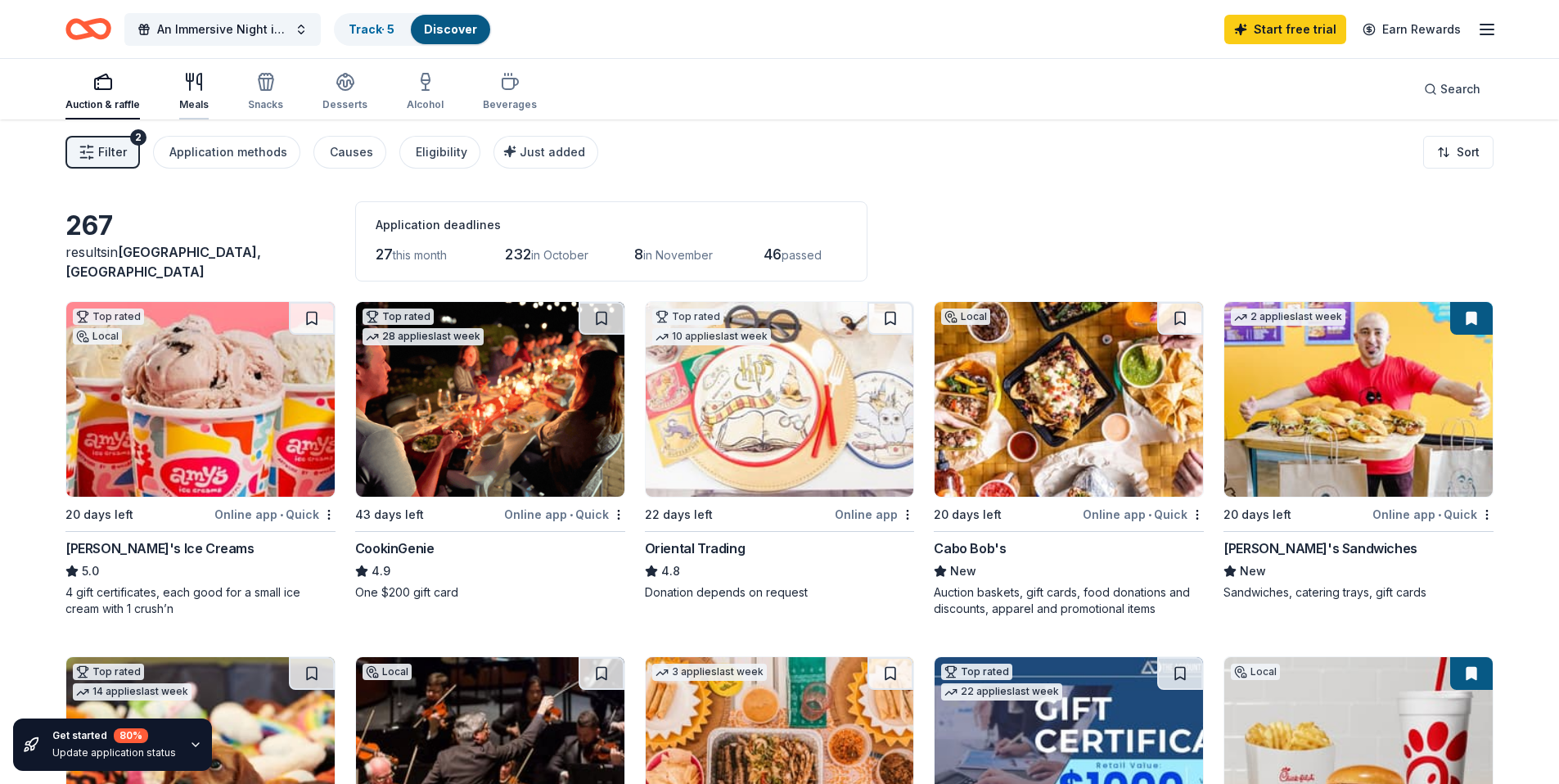
click at [190, 88] on icon "button" at bounding box center [190, 82] width 0 height 17
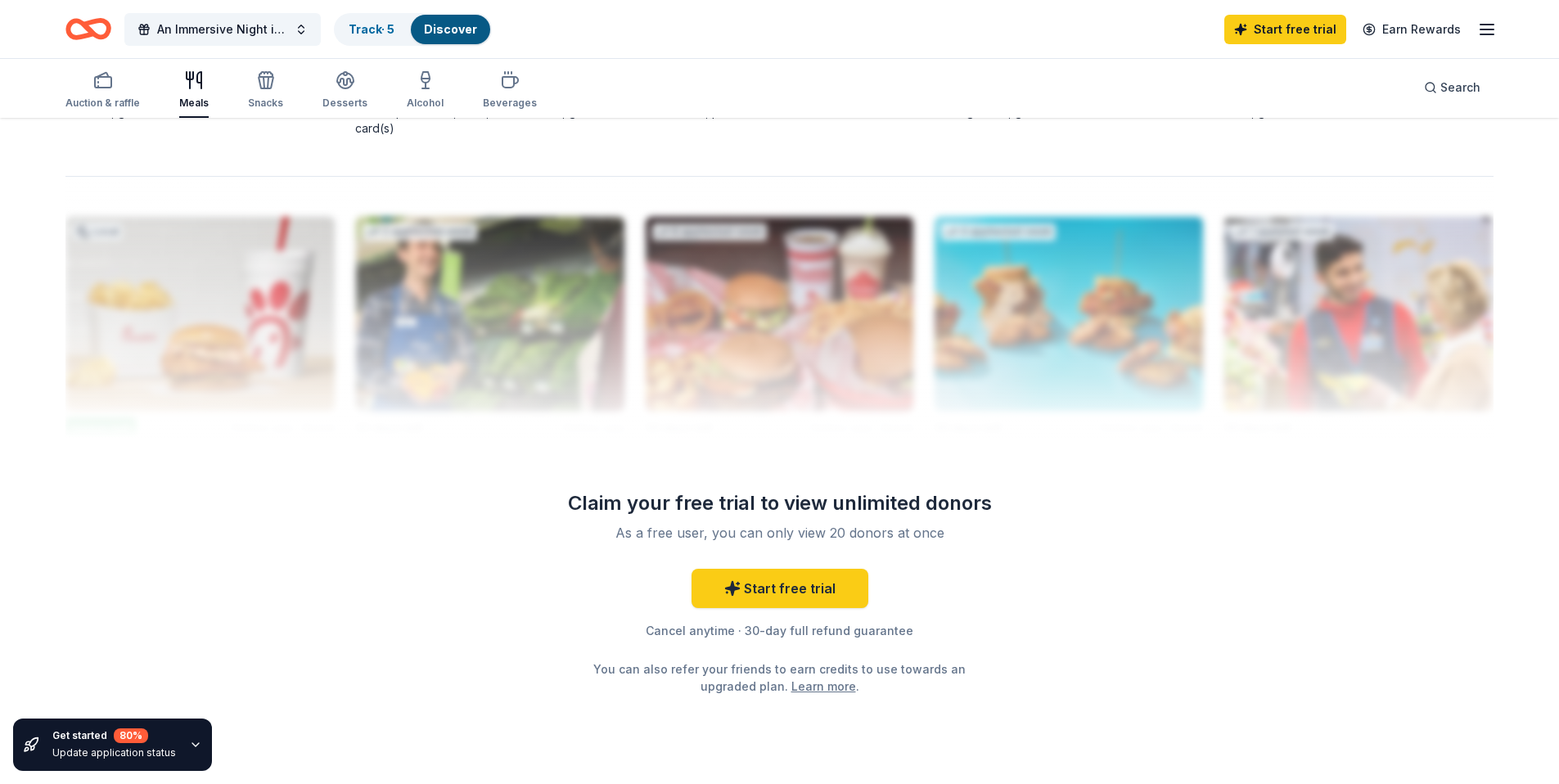
scroll to position [1562, 0]
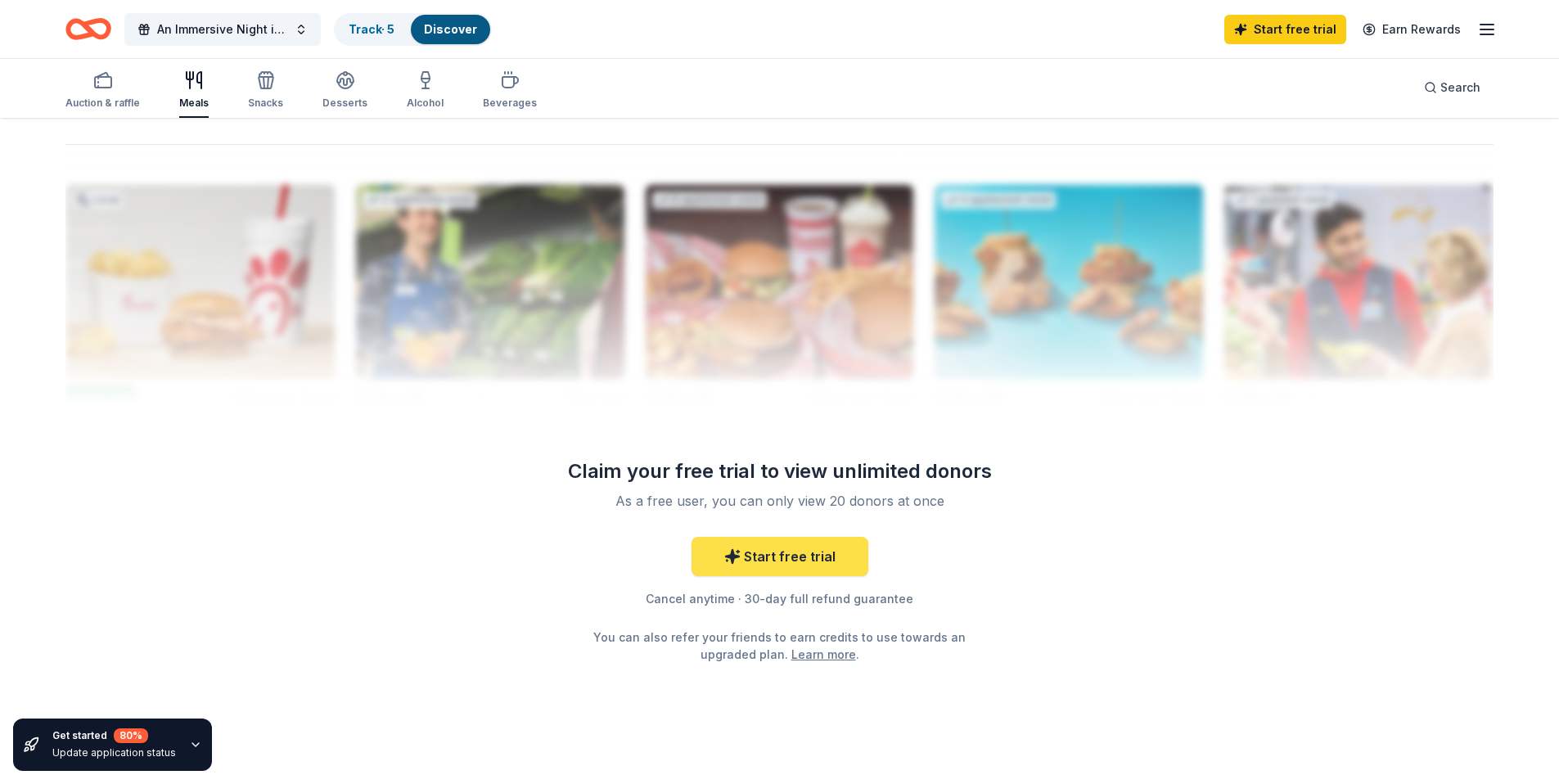
click at [780, 552] on link "Start free trial" at bounding box center [780, 556] width 177 height 39
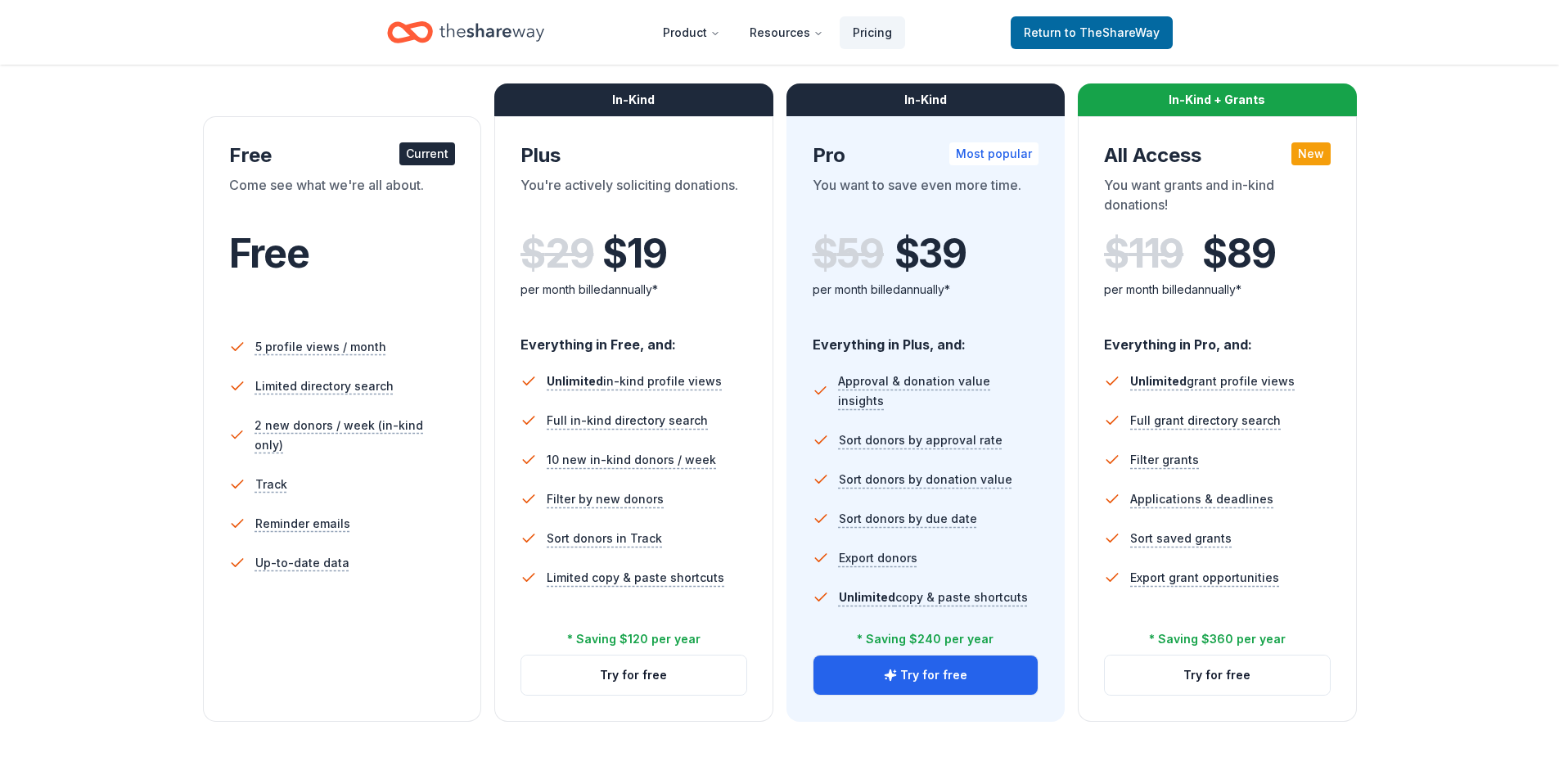
scroll to position [238, 0]
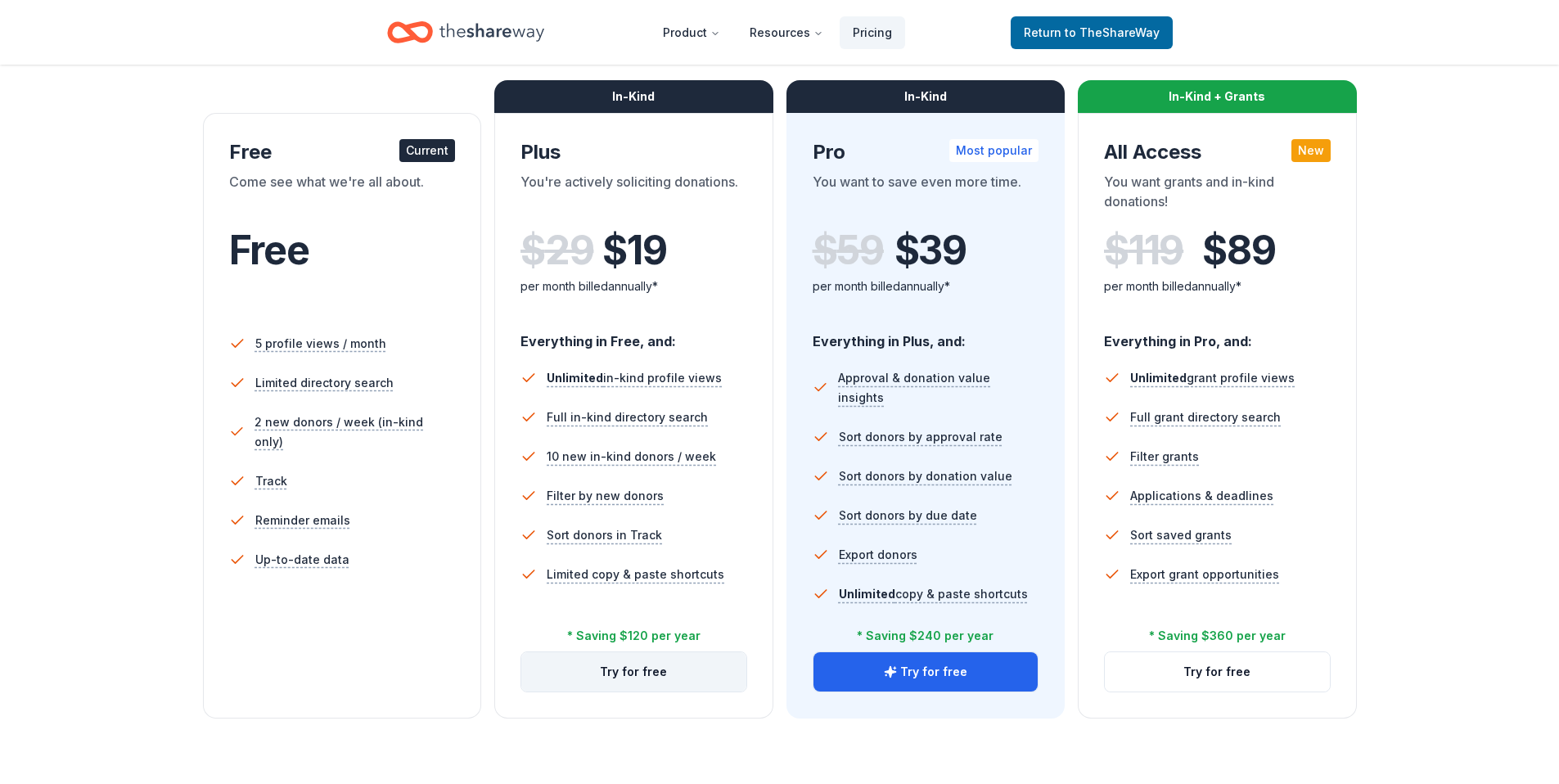
click at [638, 668] on button "Try for free" at bounding box center [634, 672] width 225 height 39
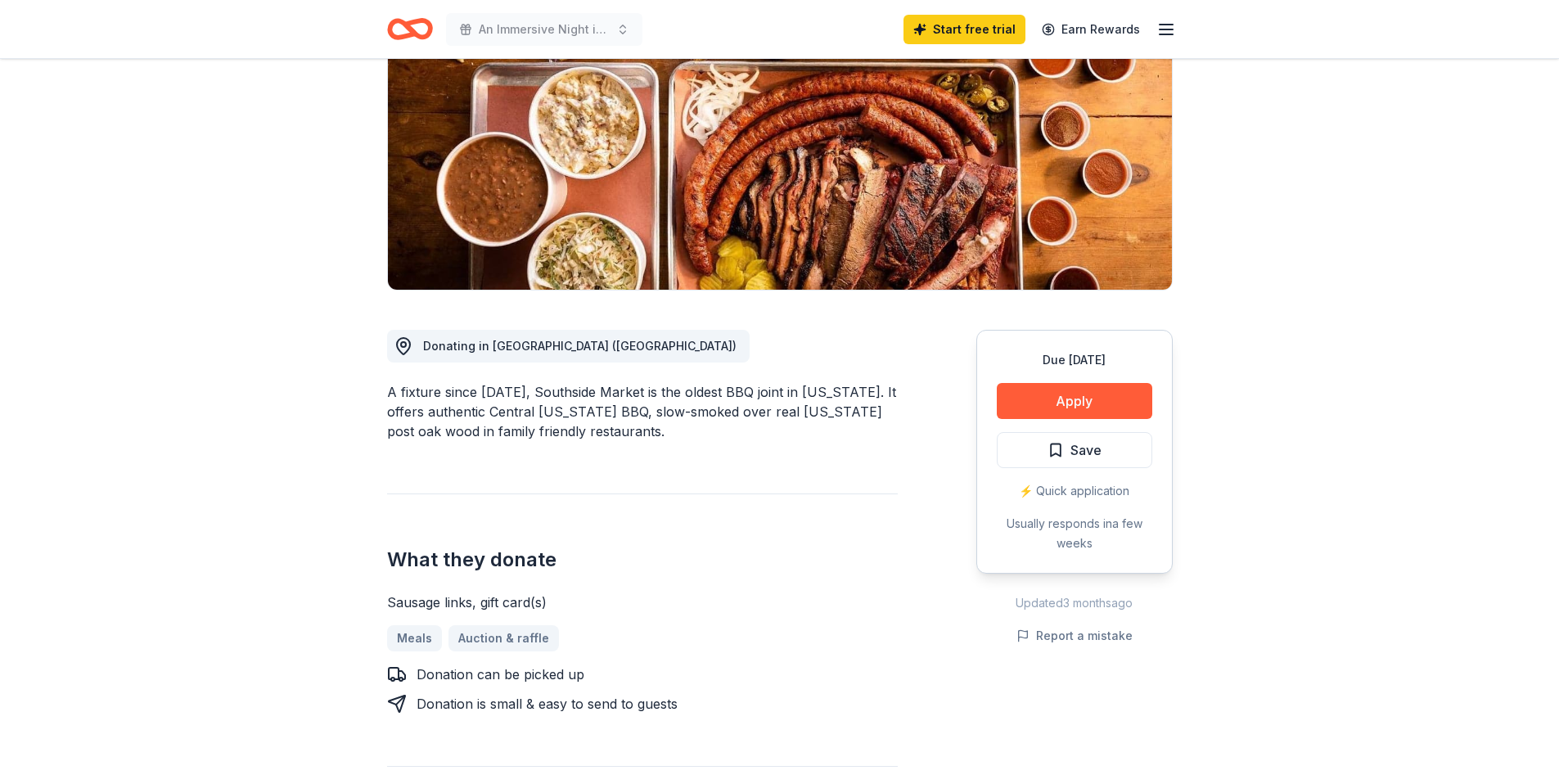
scroll to position [207, 0]
click at [1100, 399] on button "Apply" at bounding box center [1074, 399] width 155 height 36
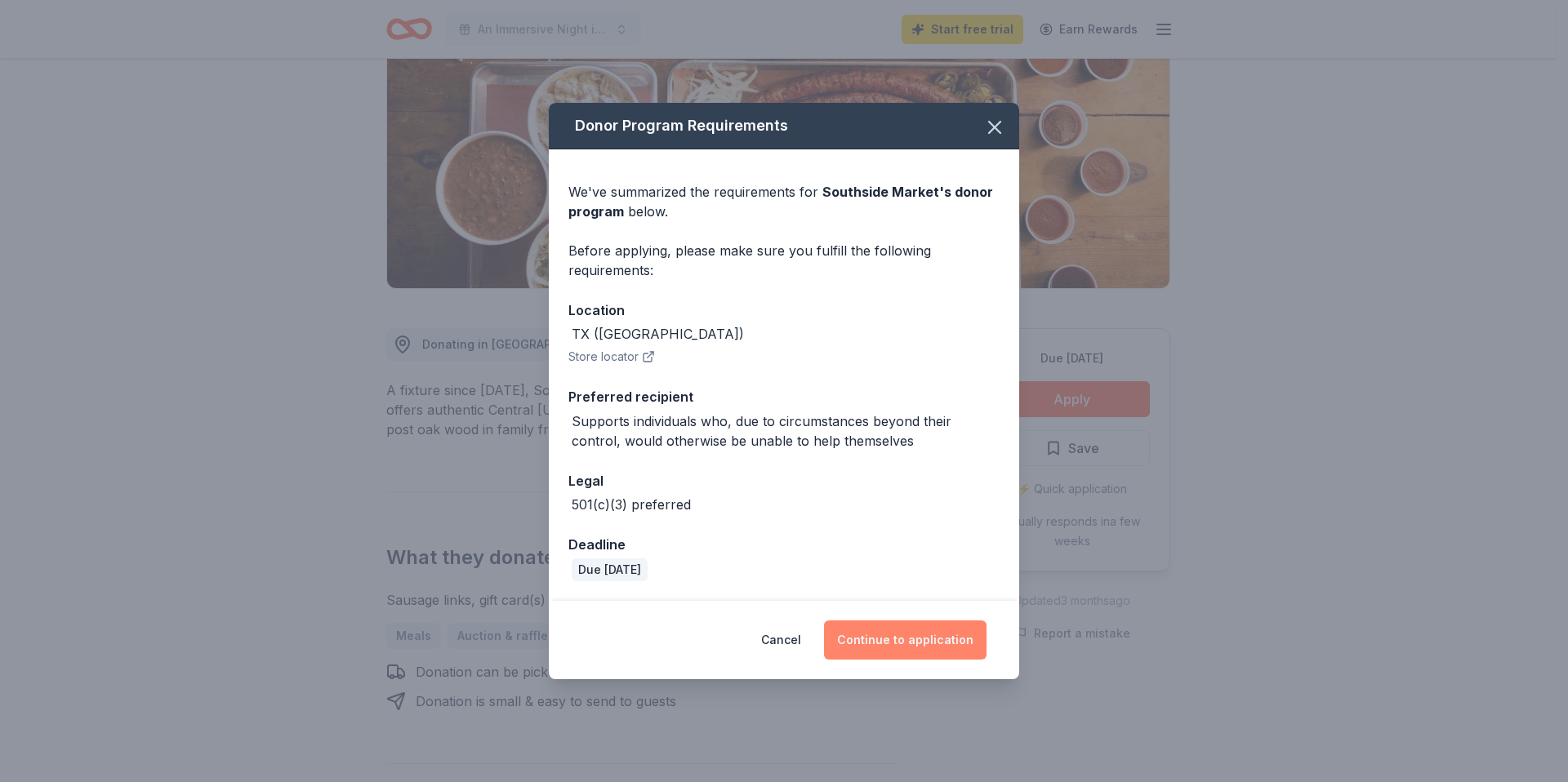
click at [893, 636] on button "Continue to application" at bounding box center [905, 640] width 162 height 39
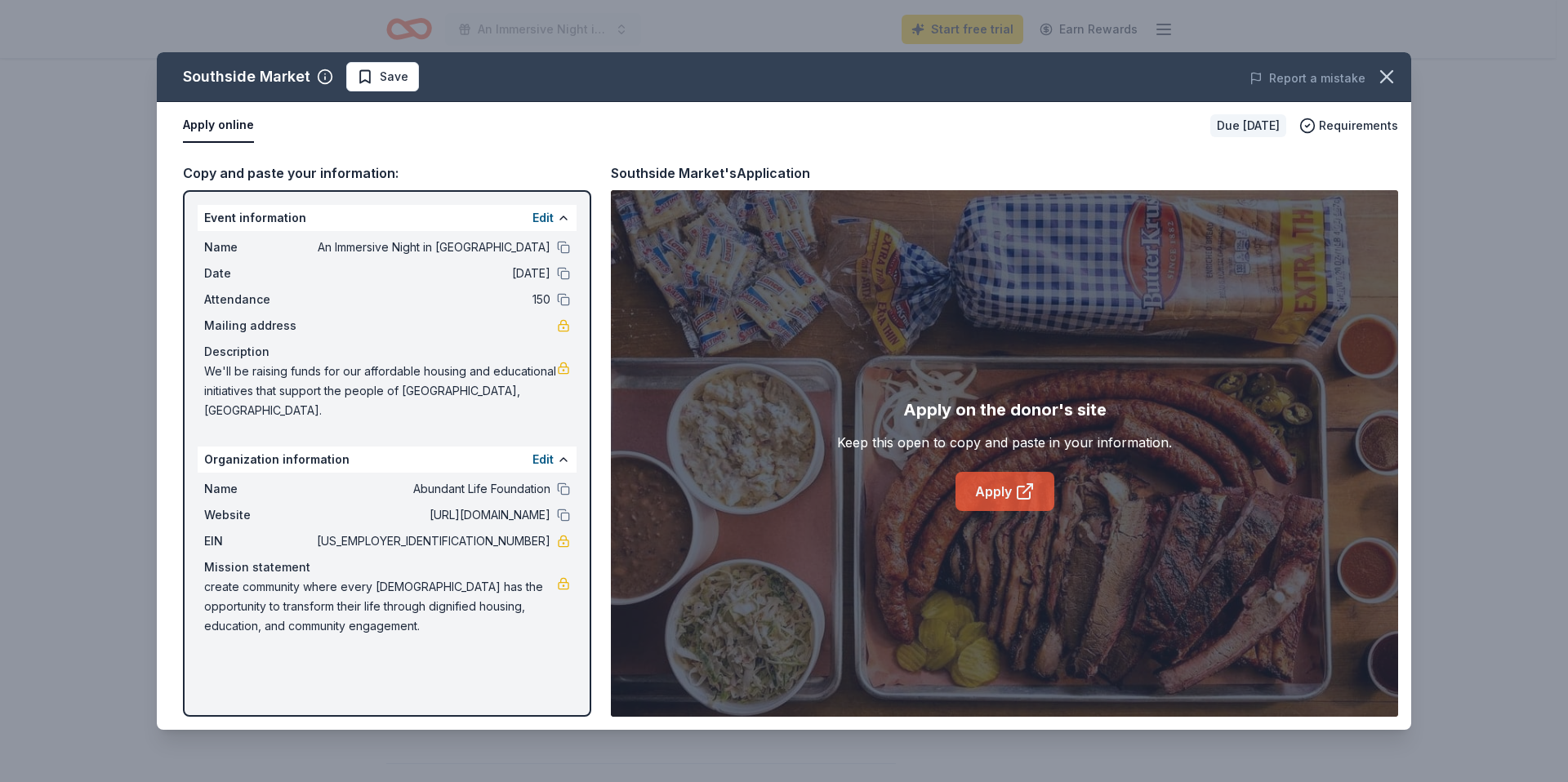
click at [983, 494] on link "Apply" at bounding box center [1005, 491] width 99 height 39
click at [1393, 73] on icon "button" at bounding box center [1386, 76] width 23 height 23
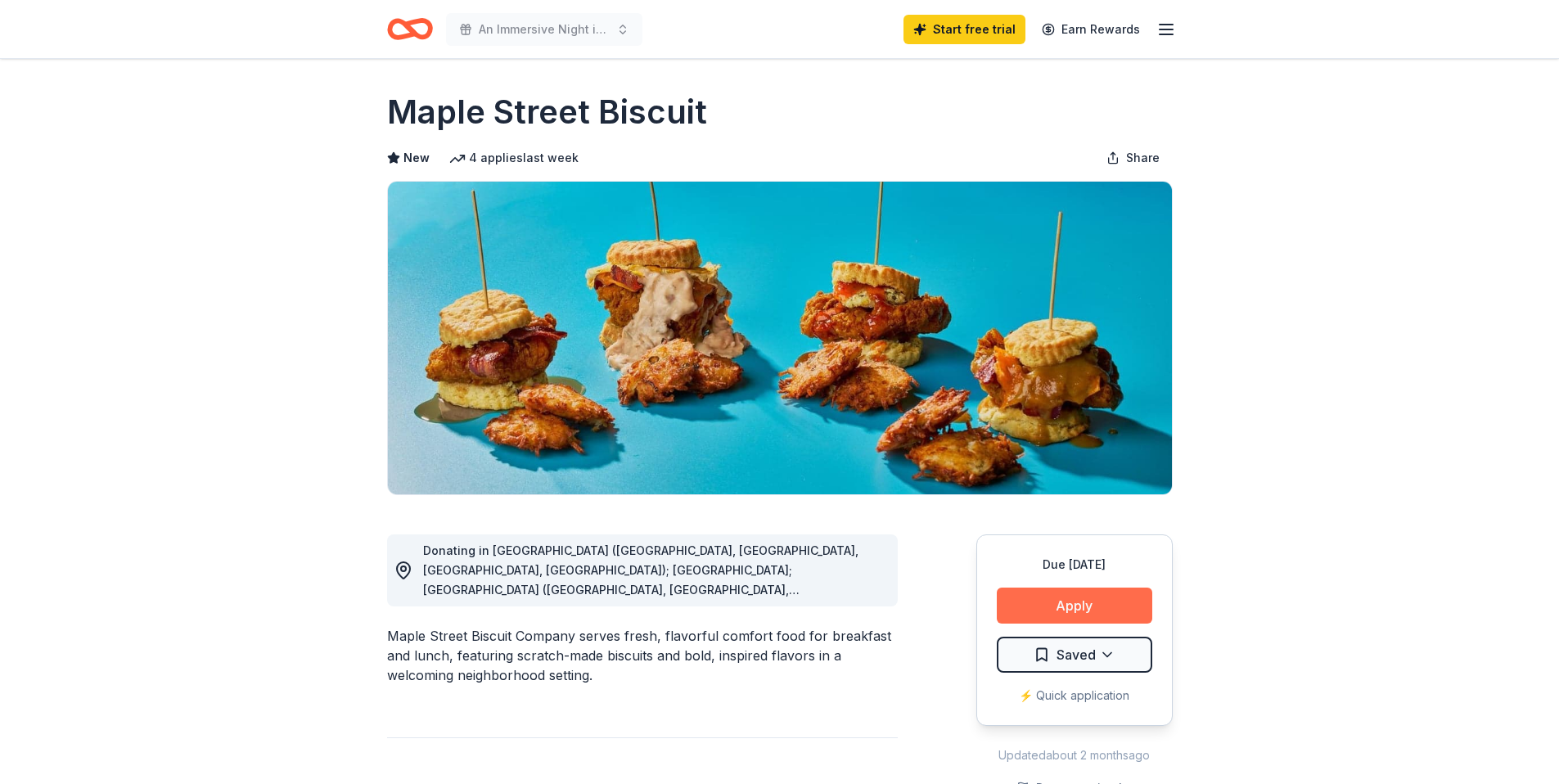
scroll to position [4, 0]
click at [1074, 598] on button "Apply" at bounding box center [1074, 604] width 155 height 36
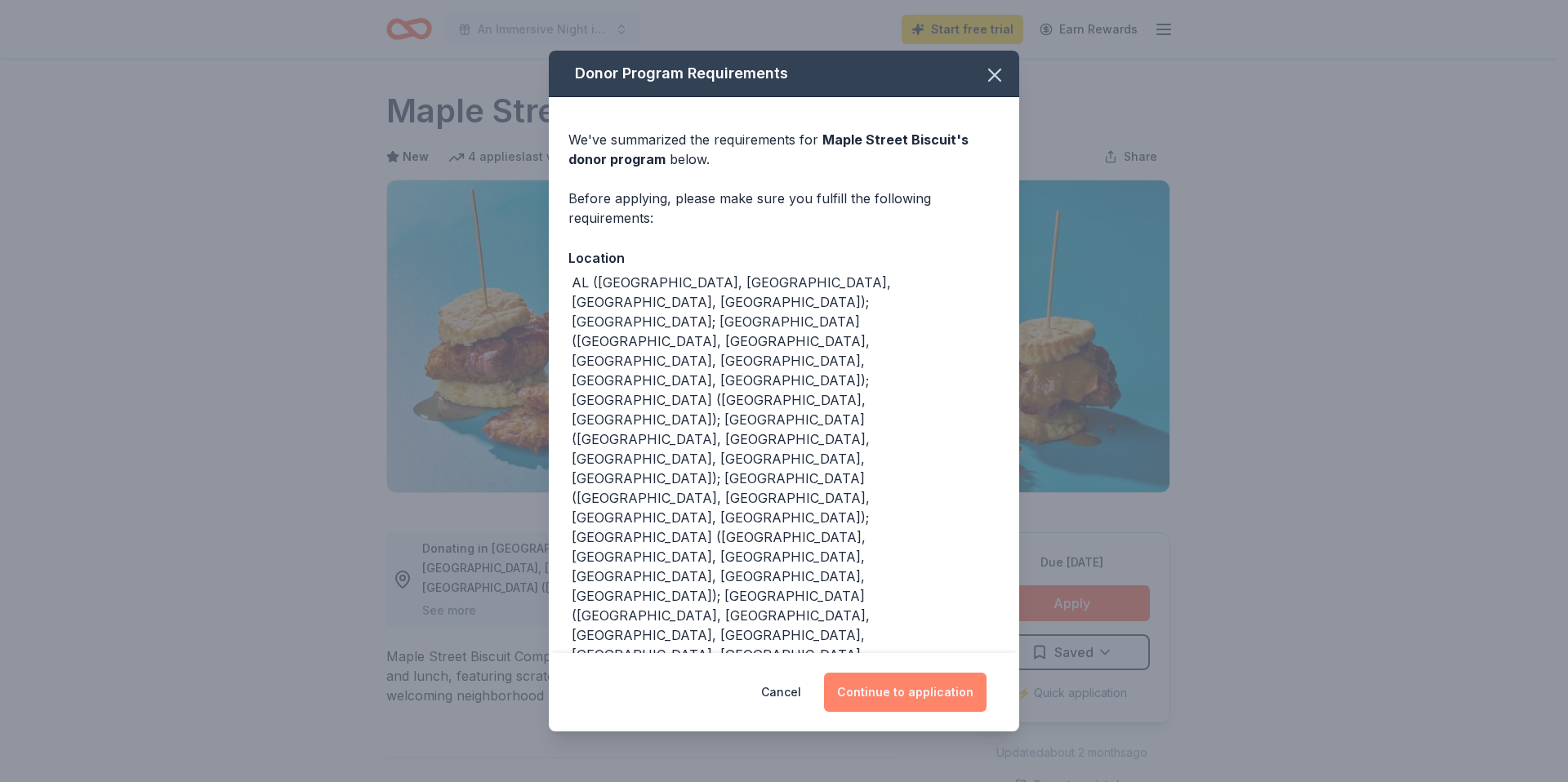
click at [899, 673] on button "Continue to application" at bounding box center [905, 692] width 162 height 39
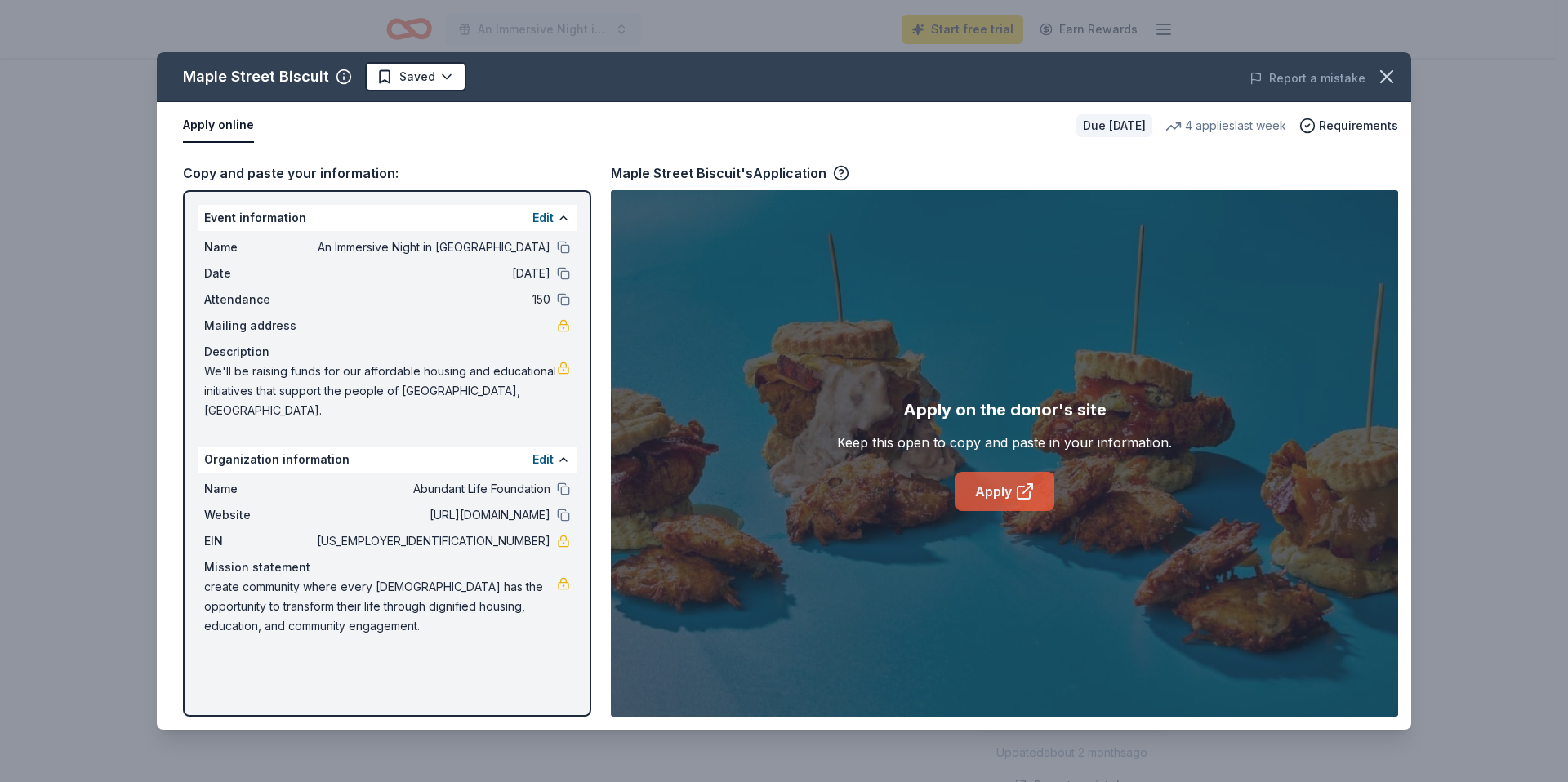
click at [999, 490] on link "Apply" at bounding box center [1005, 491] width 99 height 39
click at [1387, 76] on icon "button" at bounding box center [1387, 77] width 11 height 11
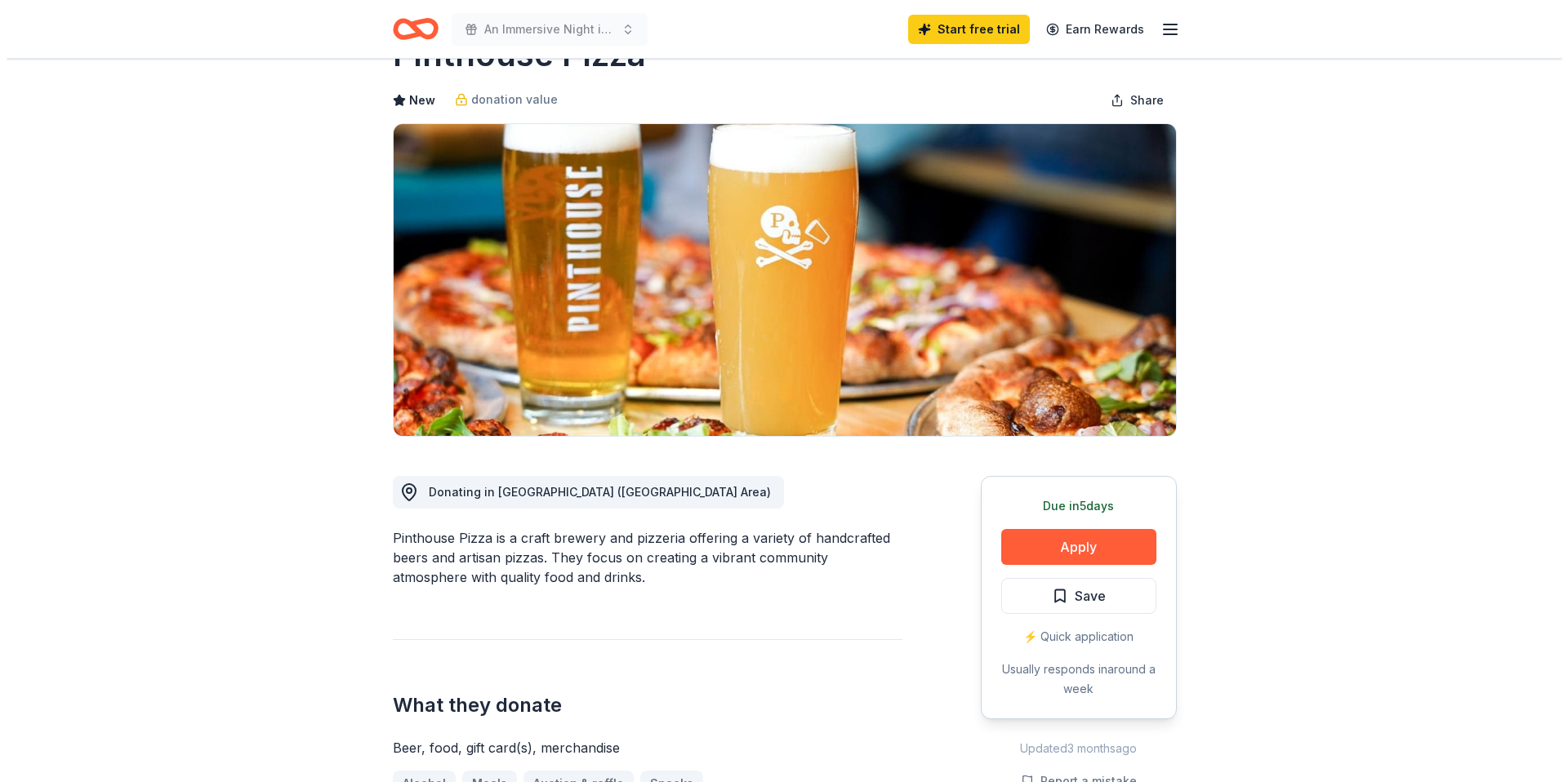
scroll to position [89, 0]
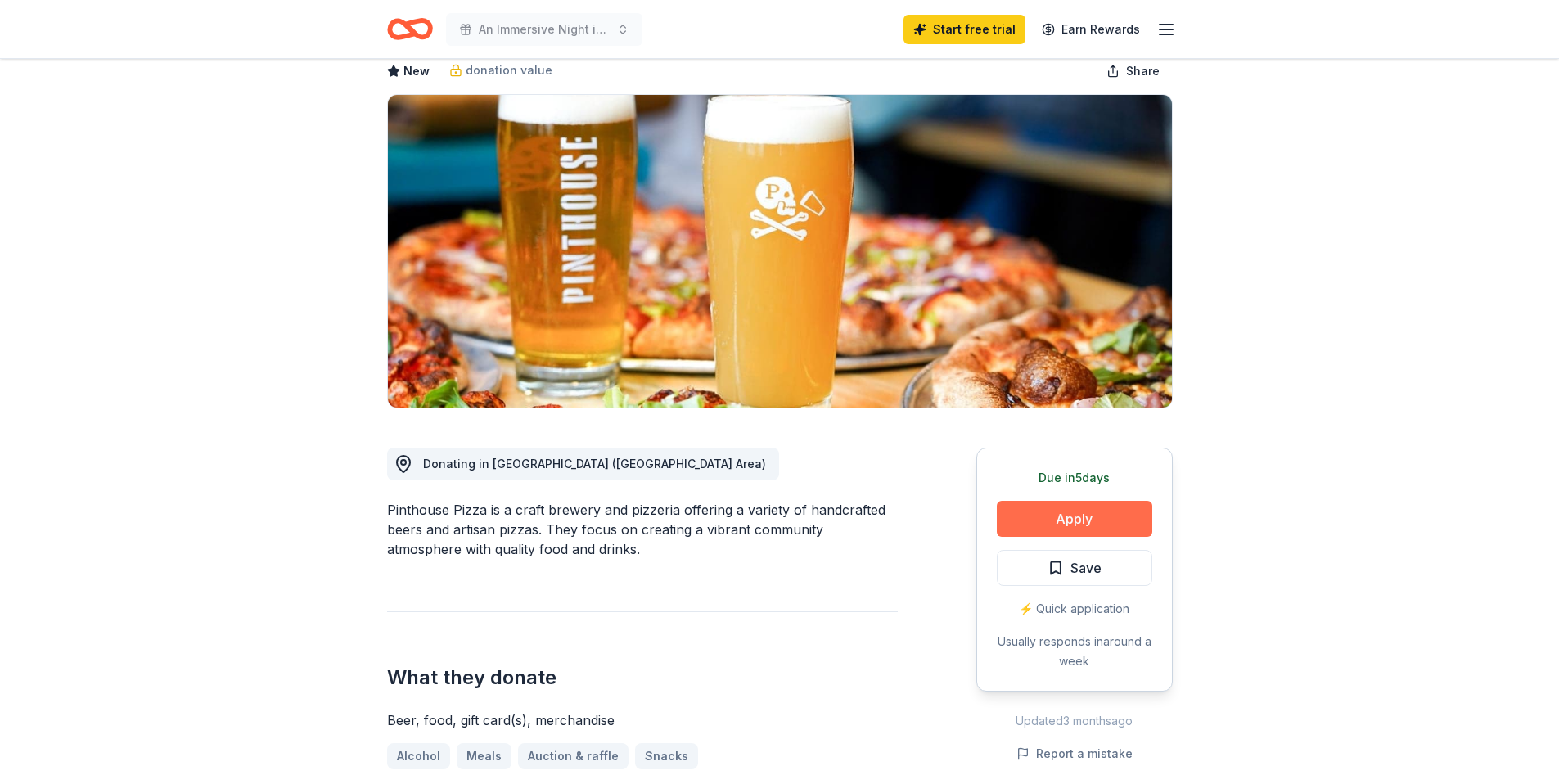
click at [1085, 530] on button "Apply" at bounding box center [1074, 519] width 155 height 36
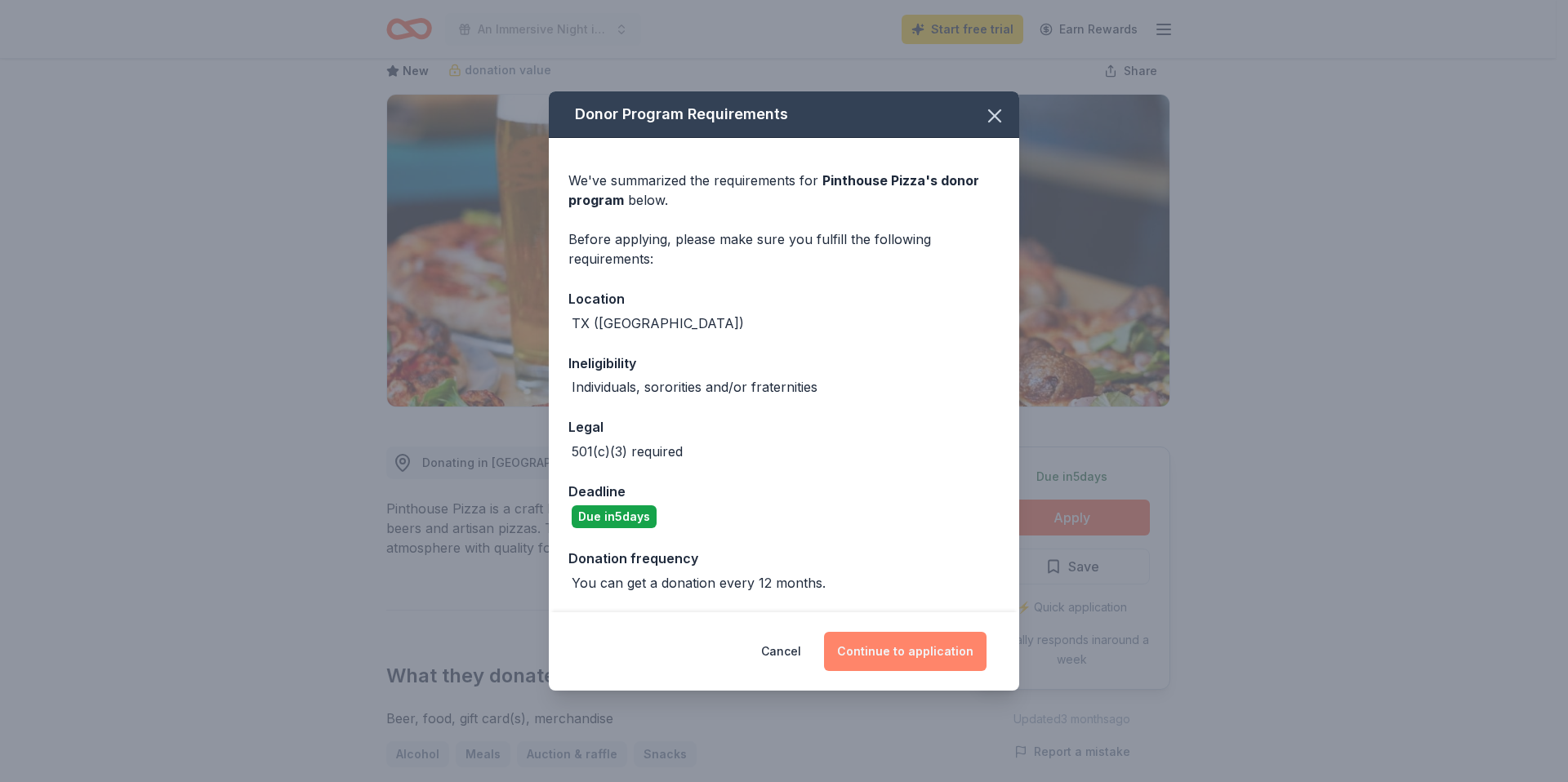
click at [887, 660] on button "Continue to application" at bounding box center [905, 651] width 162 height 39
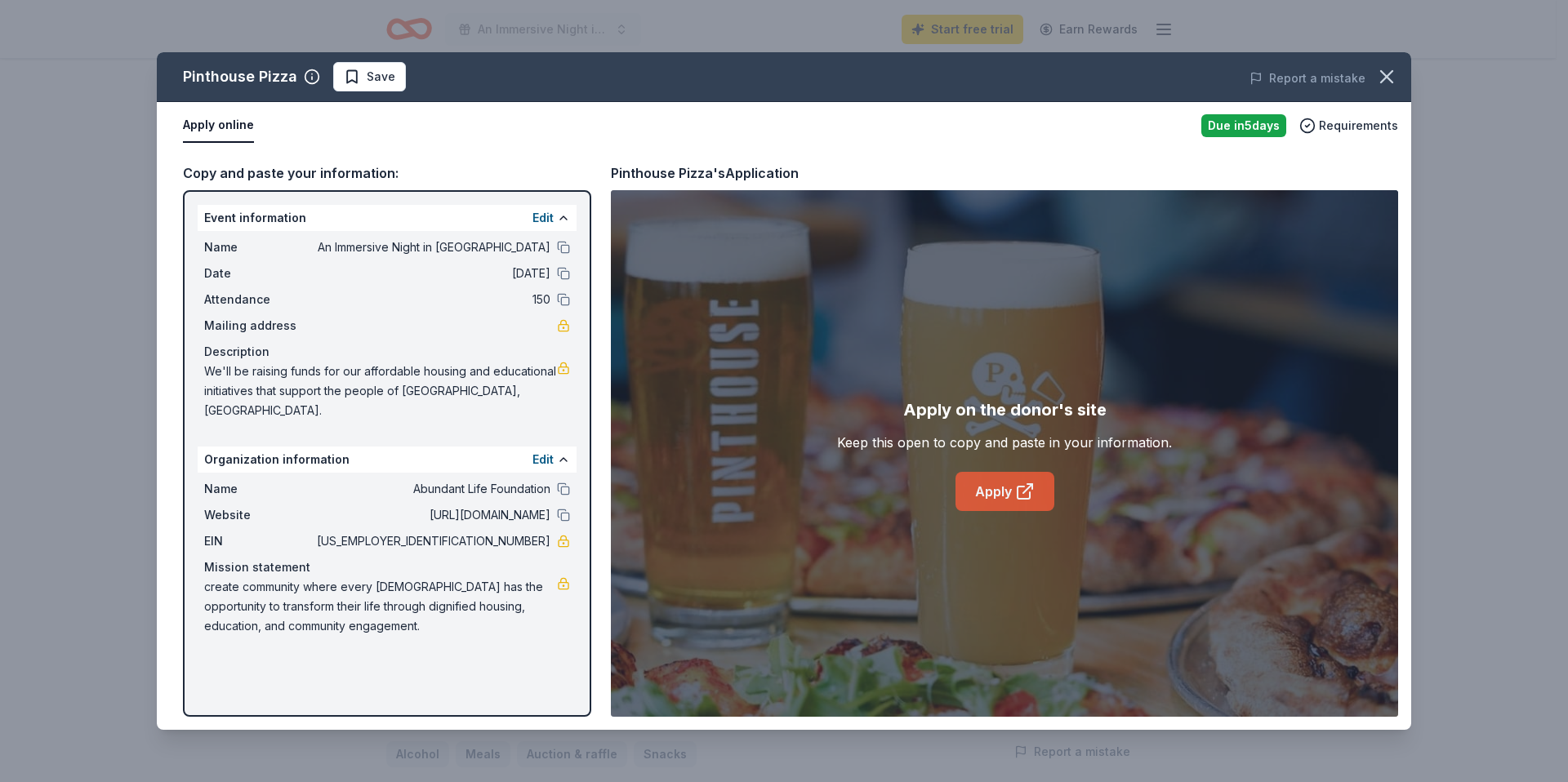
click at [967, 485] on link "Apply" at bounding box center [1005, 491] width 99 height 39
